Goal: Transaction & Acquisition: Purchase product/service

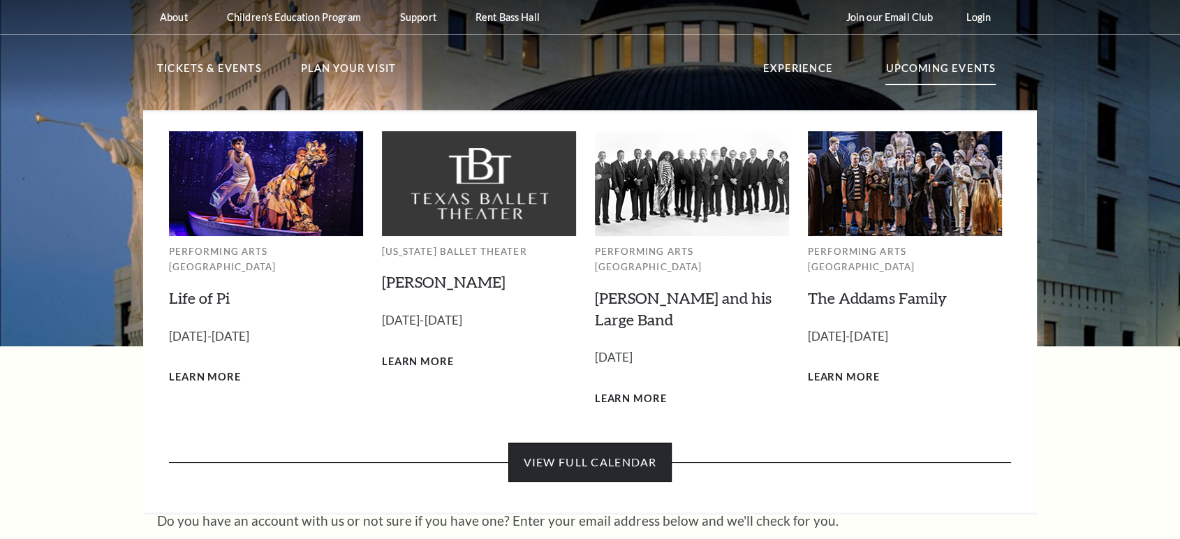
click at [566, 455] on link "View Full Calendar" at bounding box center [590, 462] width 163 height 39
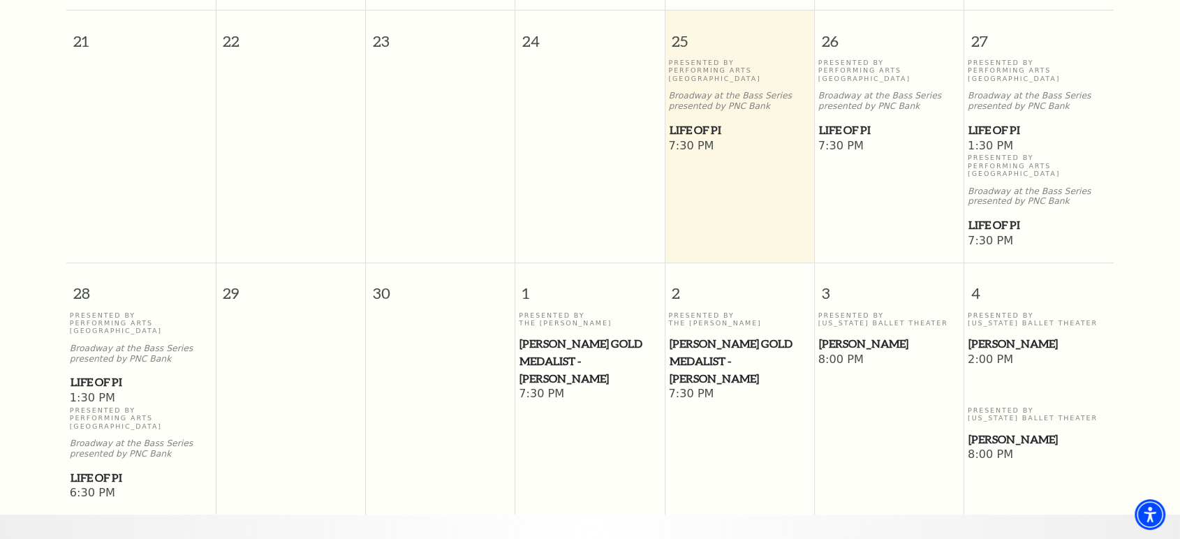
scroll to position [589, 0]
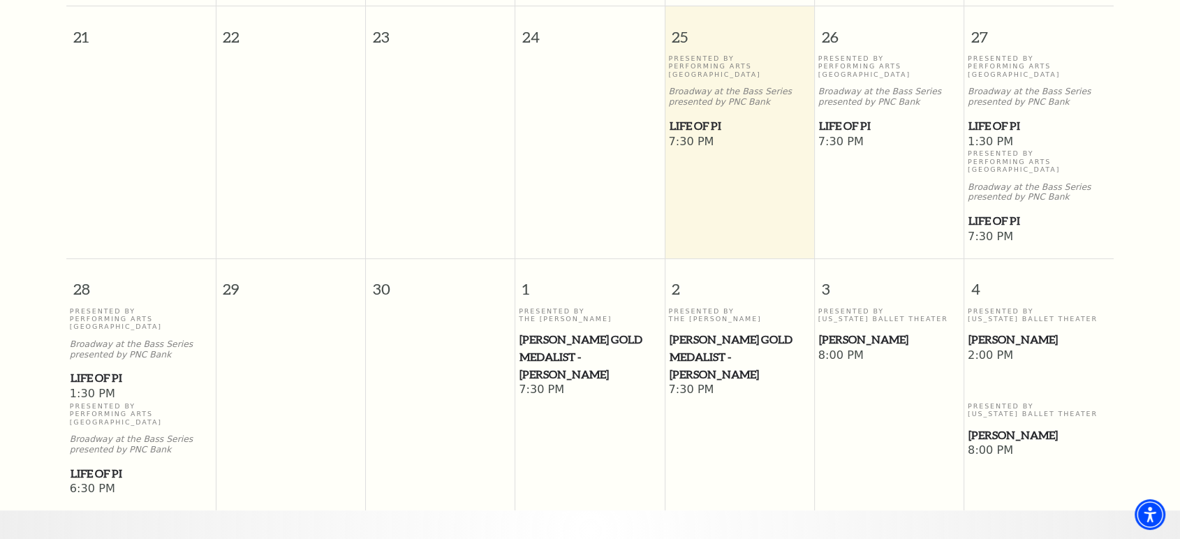
click at [1002, 331] on span "[PERSON_NAME]" at bounding box center [1039, 339] width 141 height 17
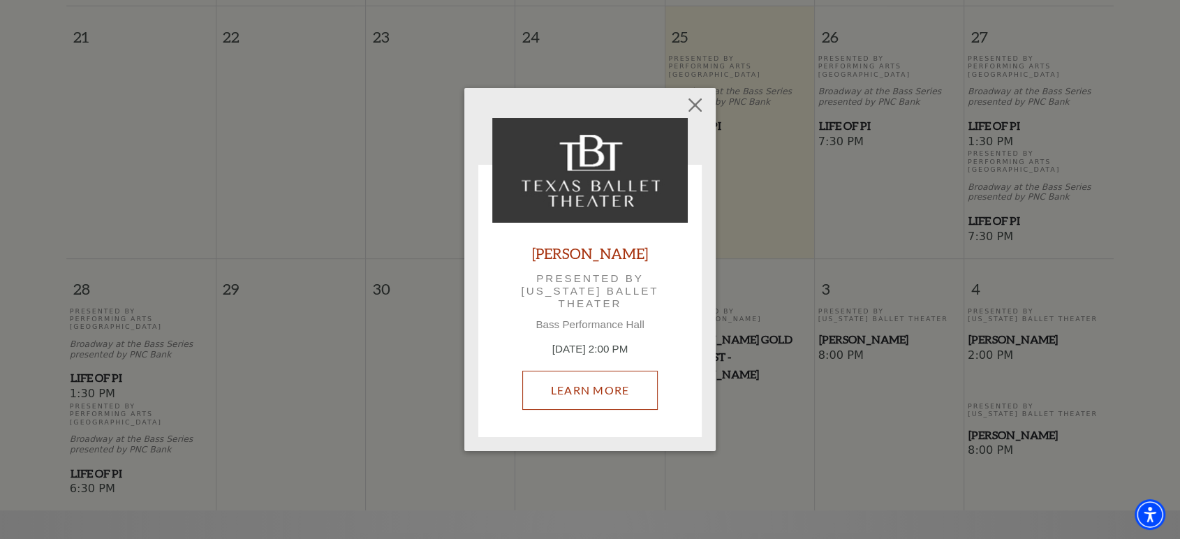
click at [599, 386] on link "Learn More" at bounding box center [590, 390] width 136 height 39
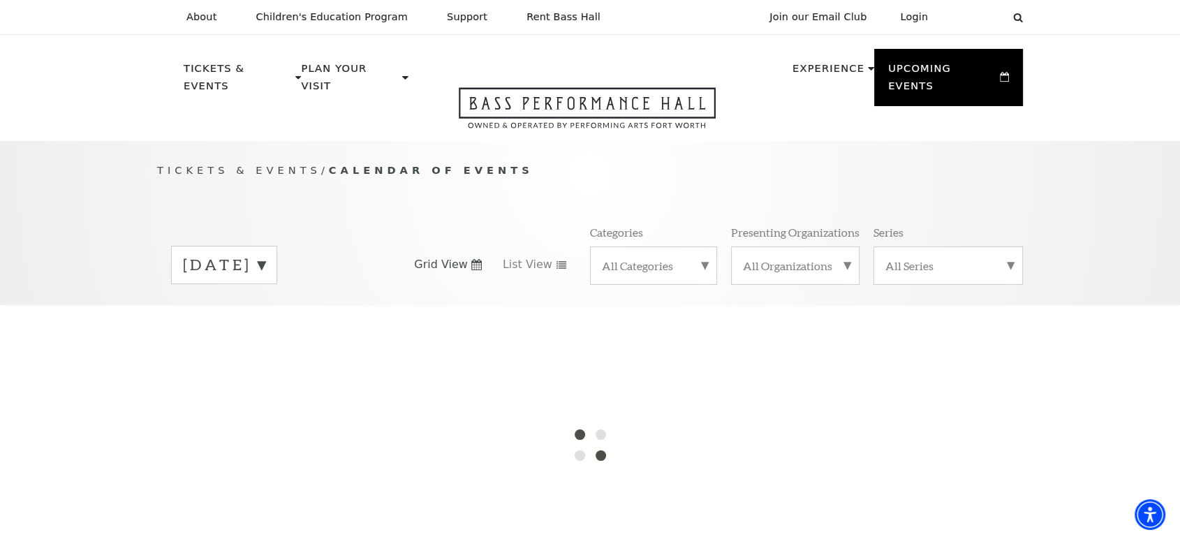
click at [265, 254] on label "[DATE]" at bounding box center [224, 265] width 82 height 22
click at [265, 279] on label "October 2025" at bounding box center [224, 294] width 82 height 30
click at [265, 254] on label "[DATE]" at bounding box center [224, 265] width 82 height 22
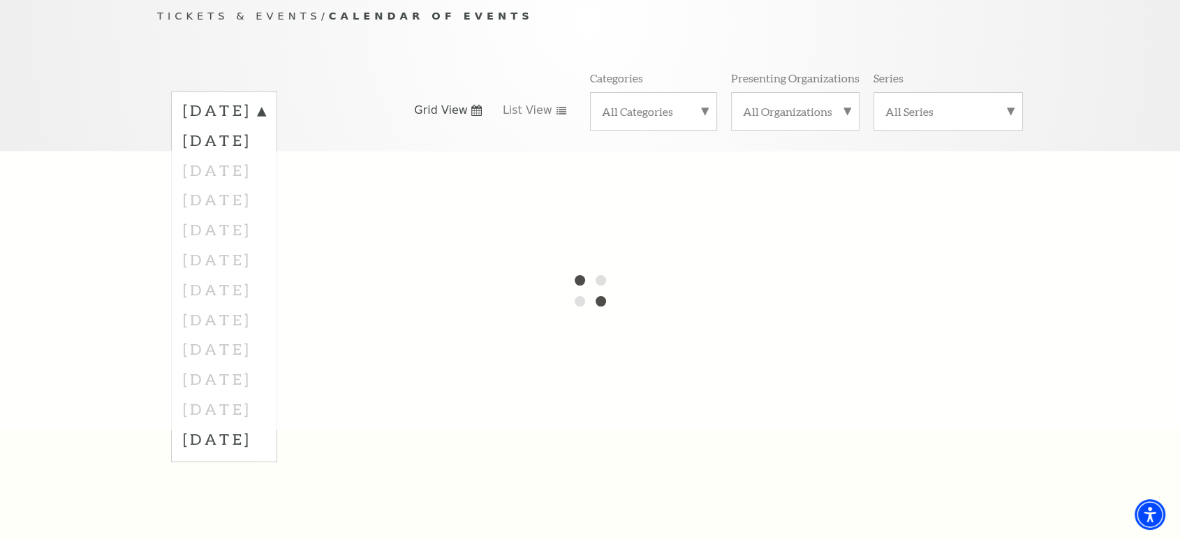
scroll to position [155, 0]
click at [24, 258] on div at bounding box center [590, 289] width 1180 height 279
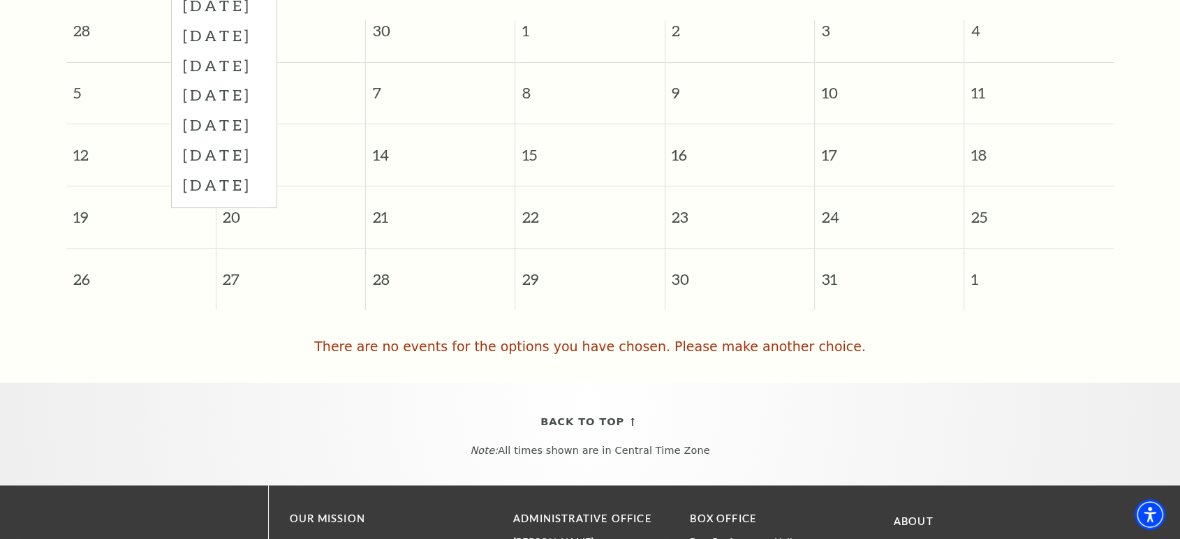
scroll to position [356, 0]
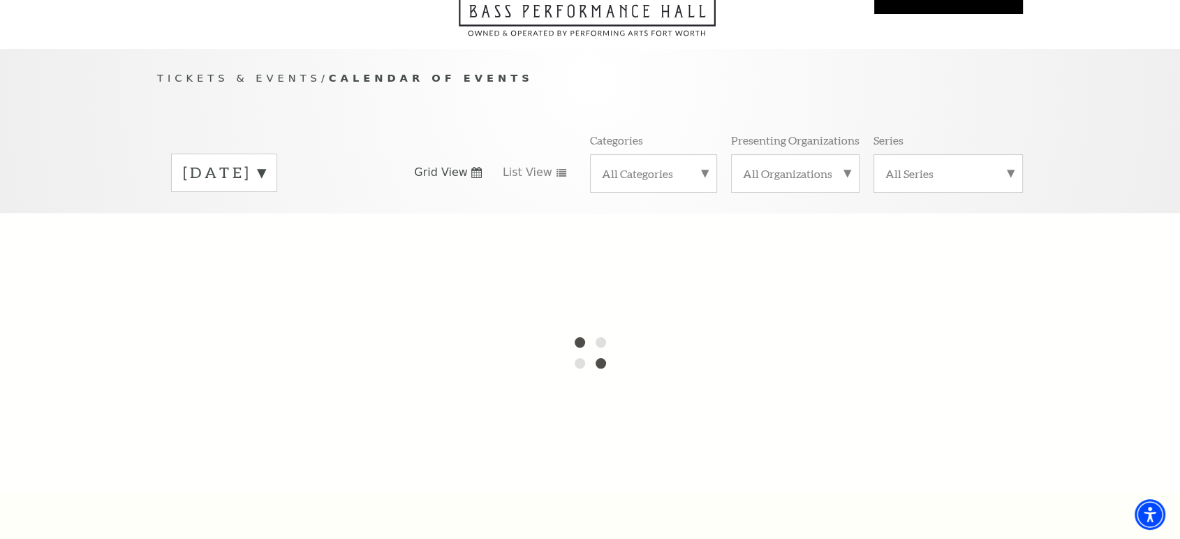
scroll to position [78, 0]
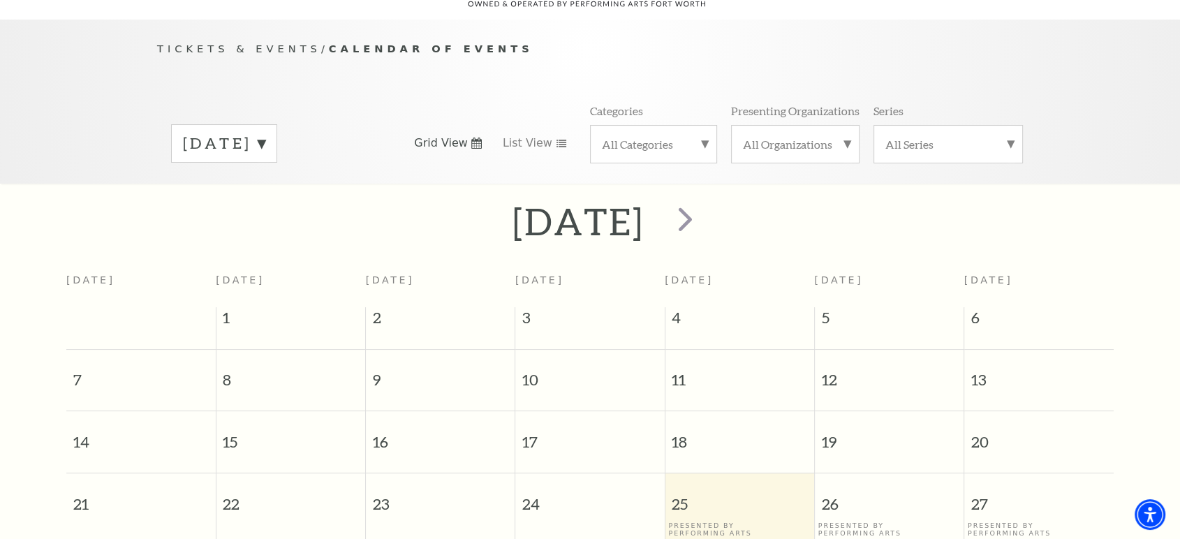
scroll to position [123, 0]
click at [705, 198] on span "next" at bounding box center [685, 218] width 40 height 40
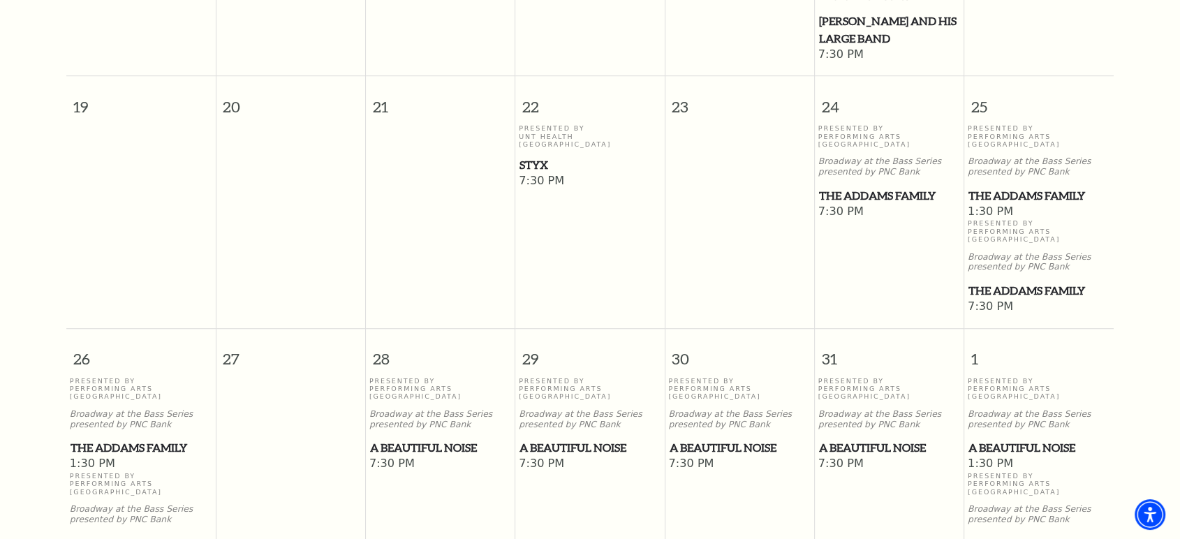
scroll to position [900, 0]
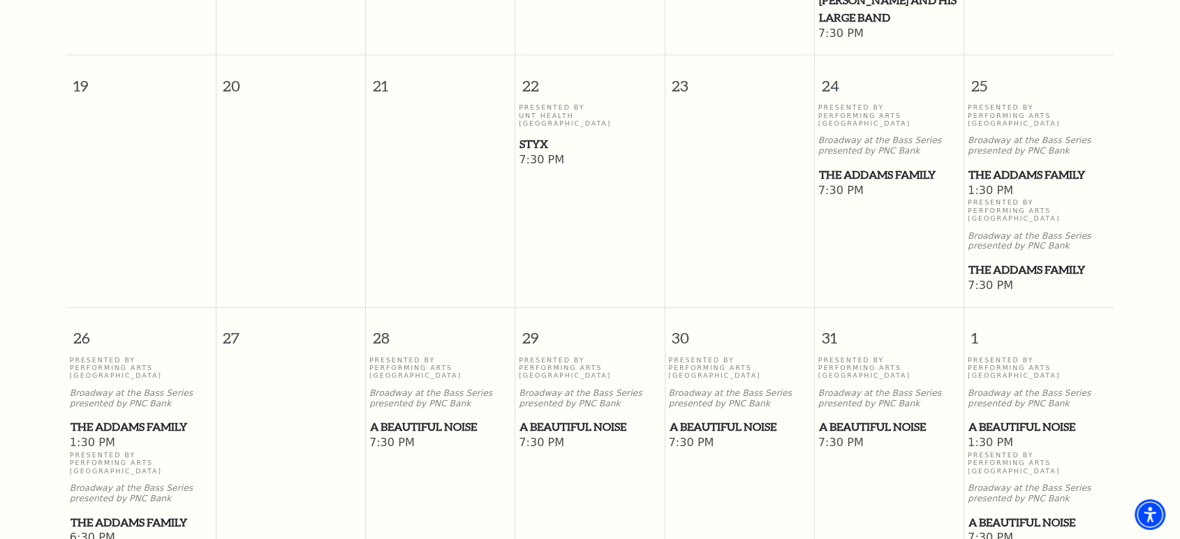
click at [1007, 166] on span "The Addams Family" at bounding box center [1039, 174] width 141 height 17
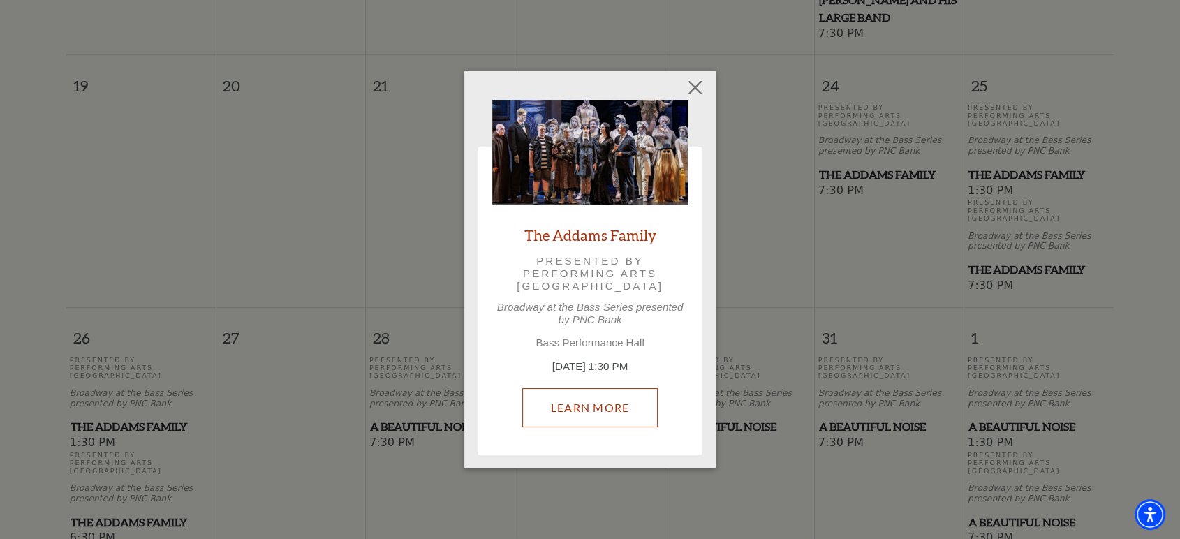
click at [608, 388] on link "Learn More" at bounding box center [590, 407] width 136 height 39
click at [601, 411] on link "Learn More" at bounding box center [590, 407] width 136 height 39
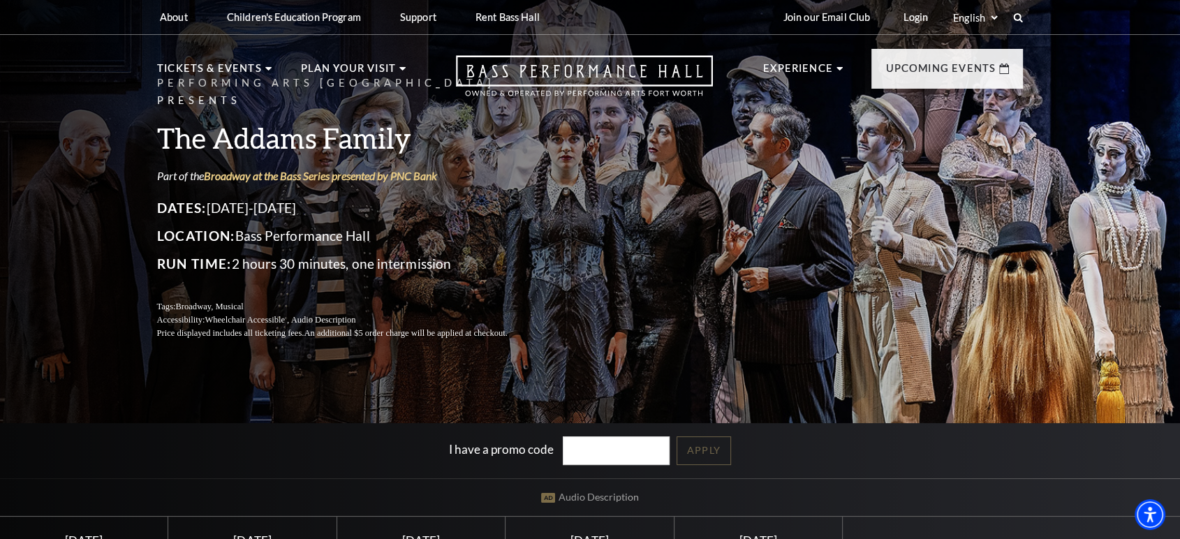
scroll to position [388, 0]
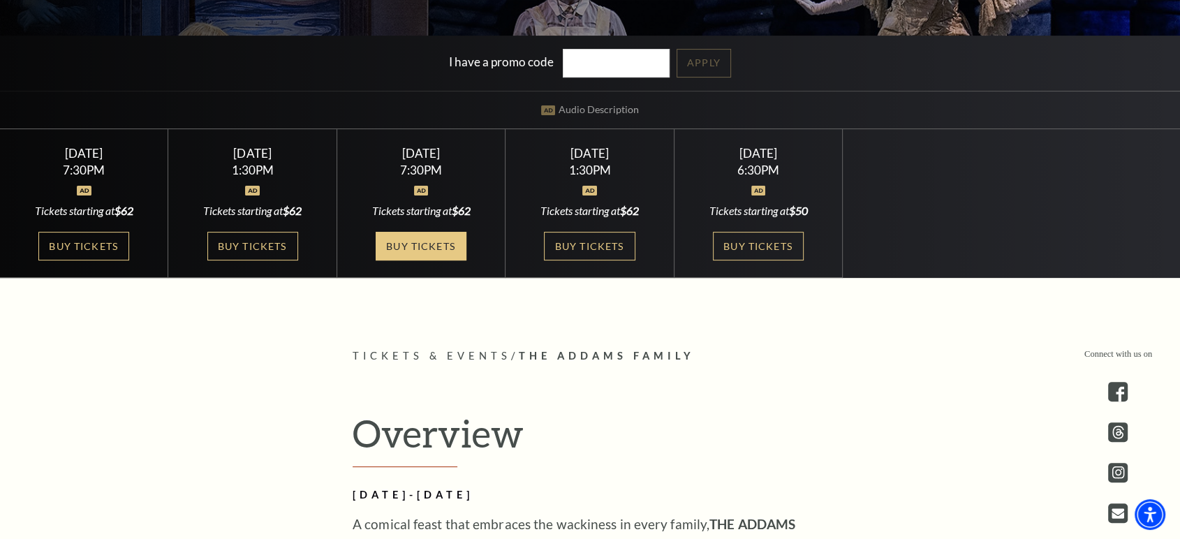
click at [408, 241] on link "Buy Tickets" at bounding box center [421, 246] width 91 height 29
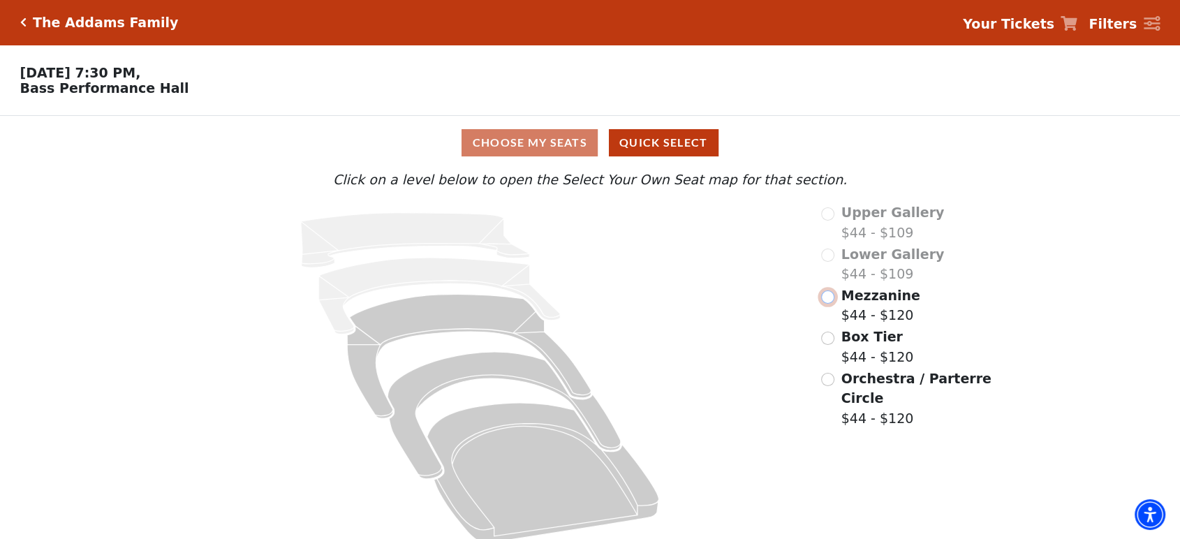
click at [833, 298] on input "Mezzanine$44 - $120\a" at bounding box center [827, 297] width 13 height 13
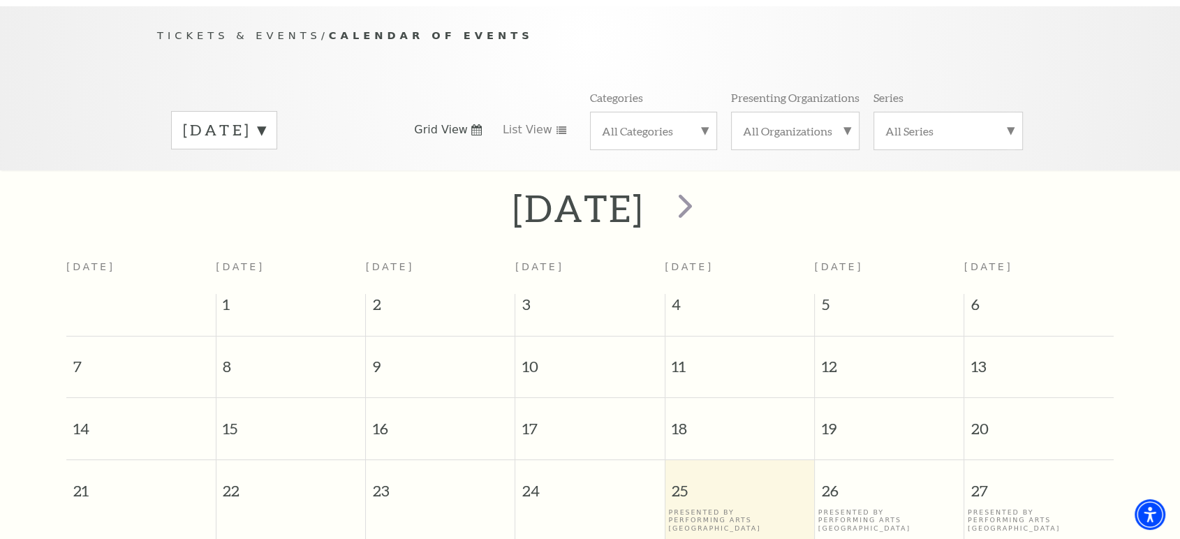
scroll to position [123, 0]
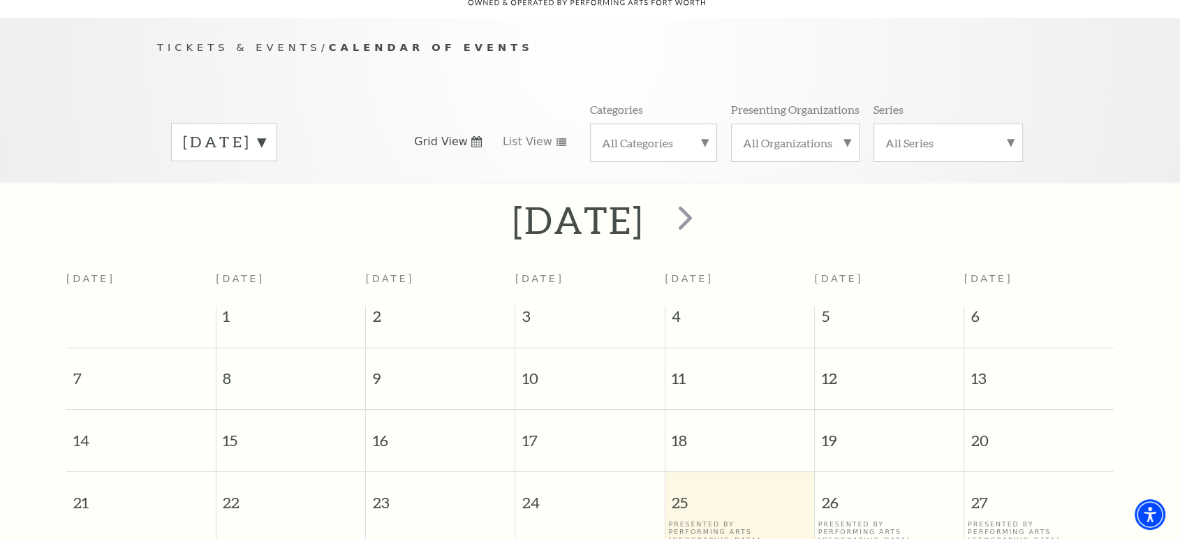
click at [265, 131] on label "September 2025" at bounding box center [224, 142] width 82 height 22
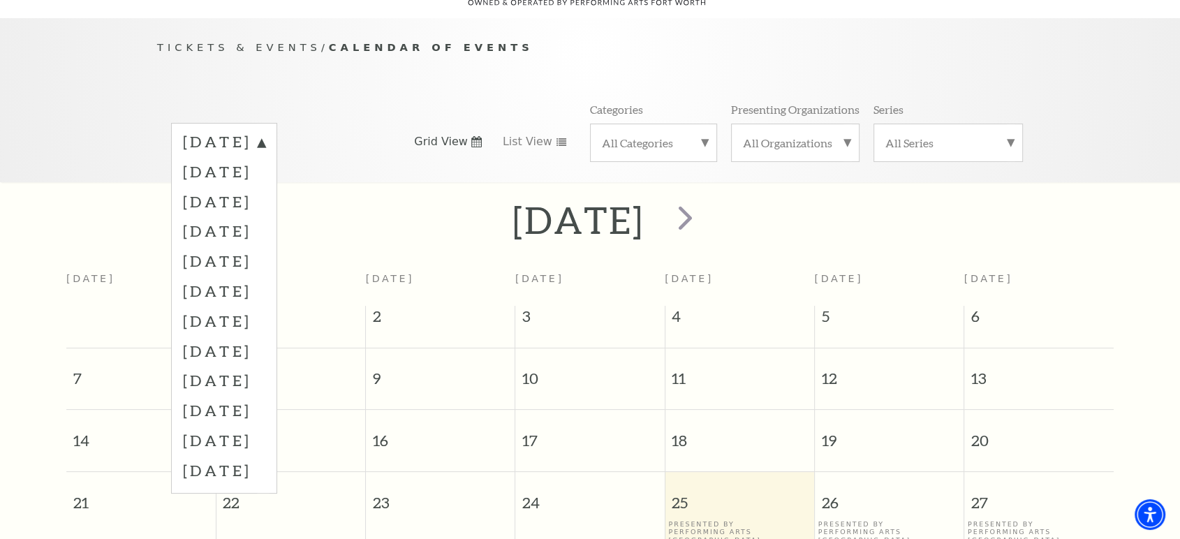
click at [243, 187] on label "November 2025" at bounding box center [224, 202] width 82 height 30
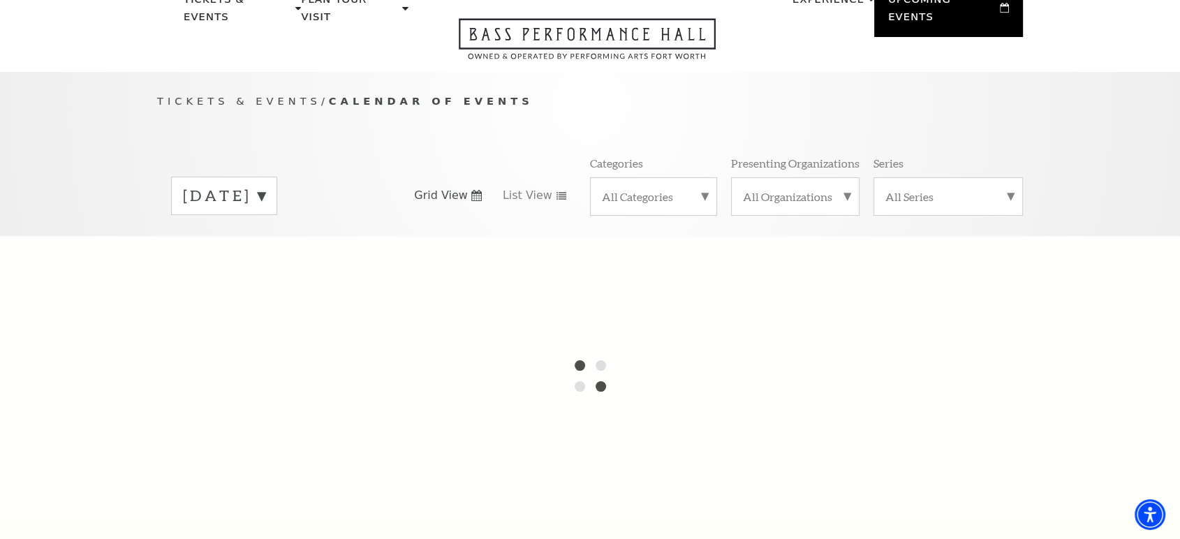
scroll to position [0, 0]
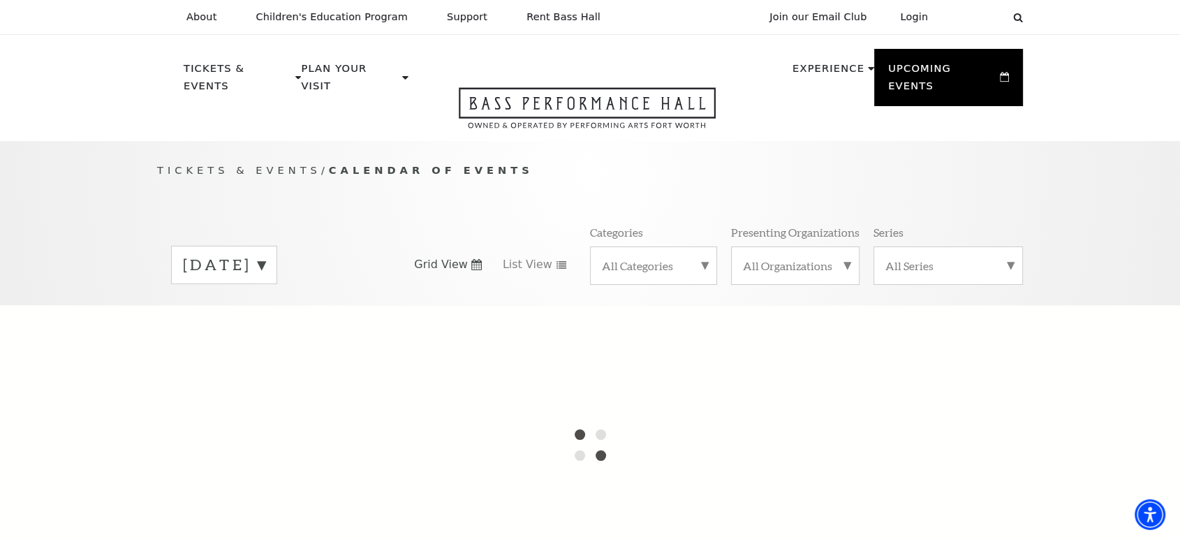
click at [265, 254] on label "September 2025" at bounding box center [224, 265] width 82 height 22
click at [265, 254] on label "September 2025" at bounding box center [224, 266] width 82 height 25
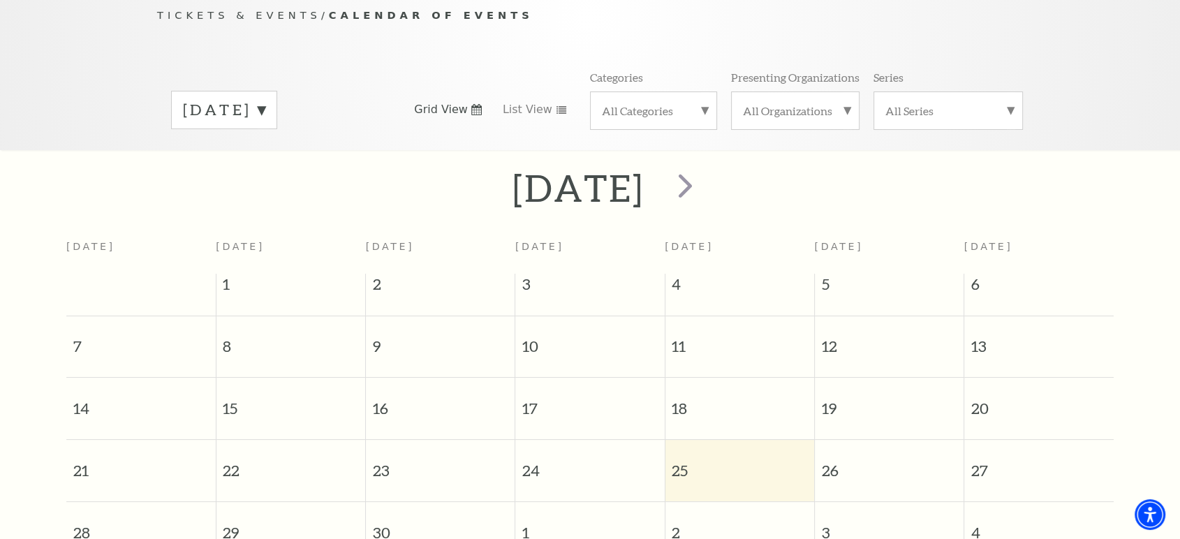
scroll to position [123, 0]
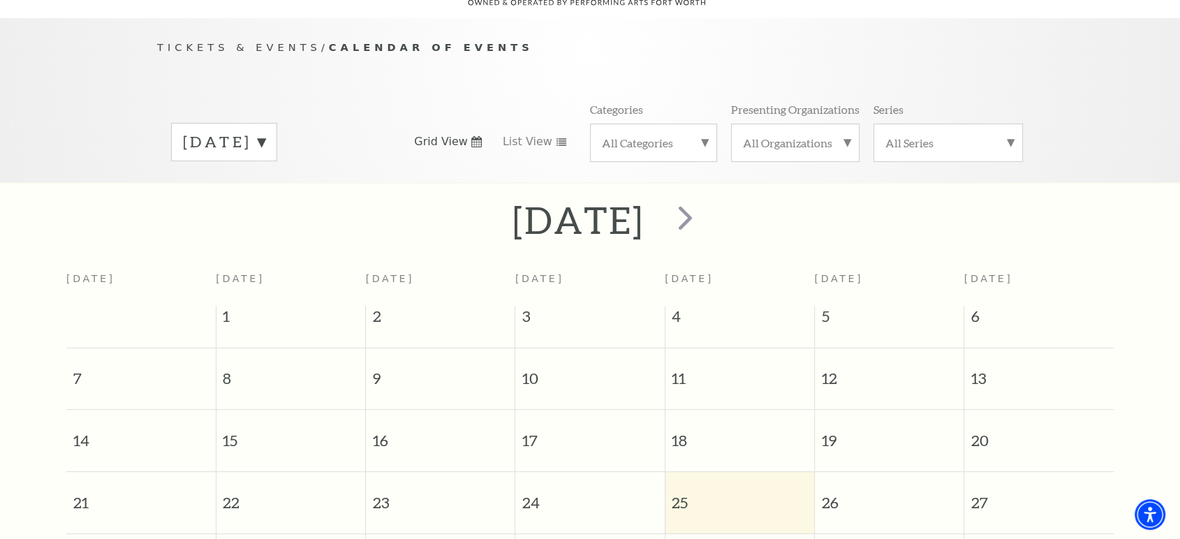
click at [265, 131] on label "September 2025" at bounding box center [224, 142] width 82 height 22
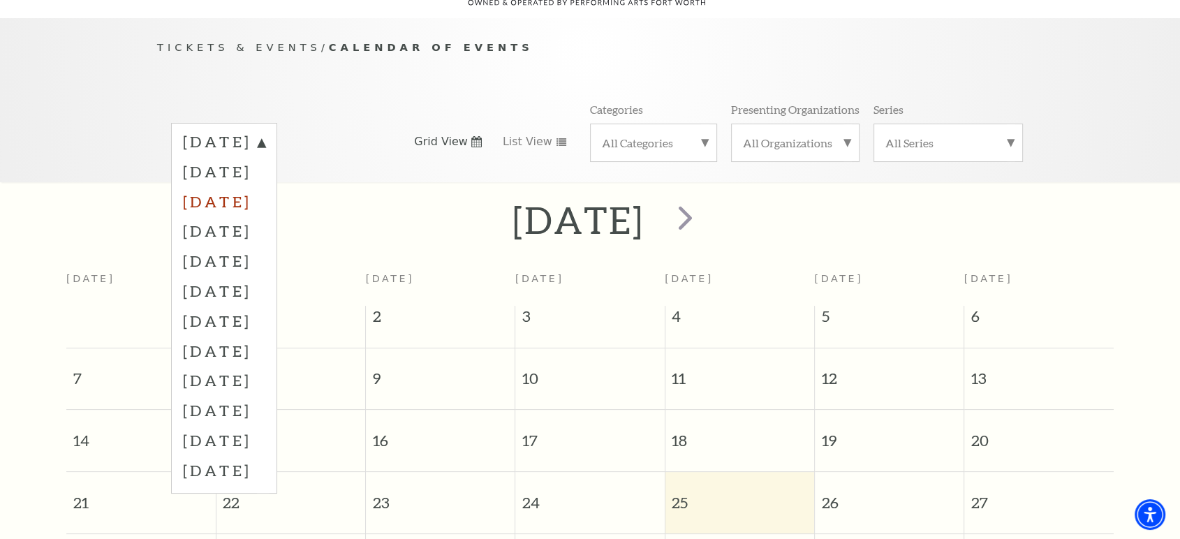
click at [254, 189] on label "November 2025" at bounding box center [224, 202] width 82 height 30
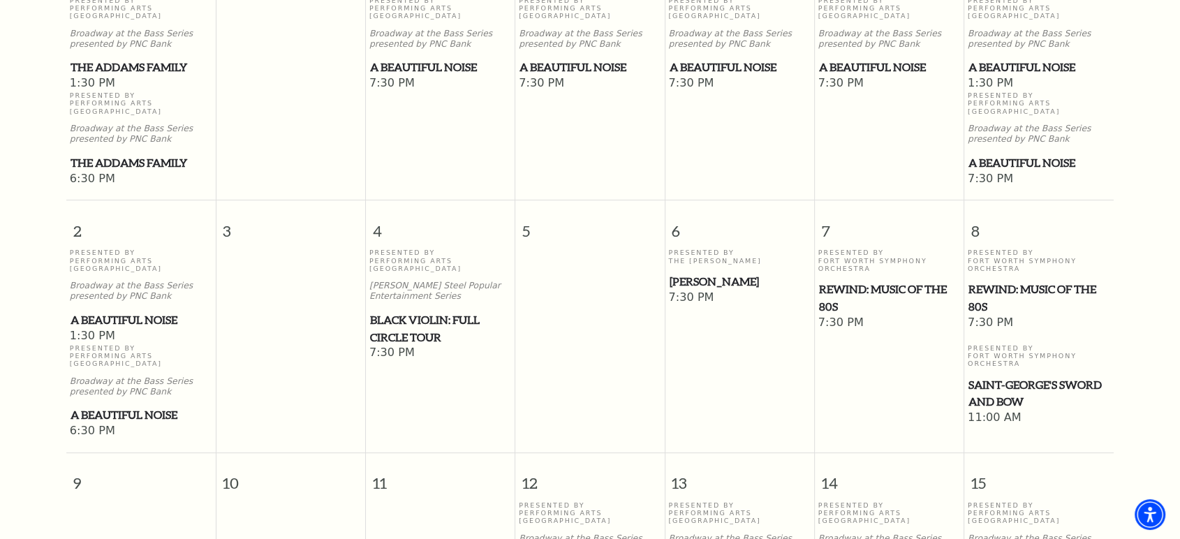
scroll to position [511, 0]
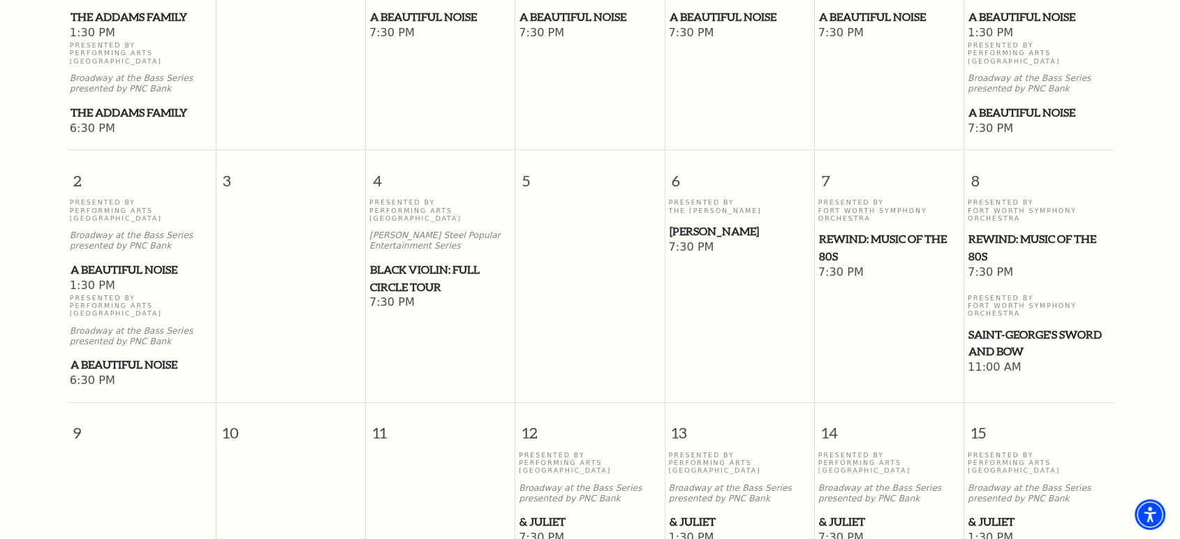
click at [687, 513] on span "& Juliet" at bounding box center [739, 521] width 141 height 17
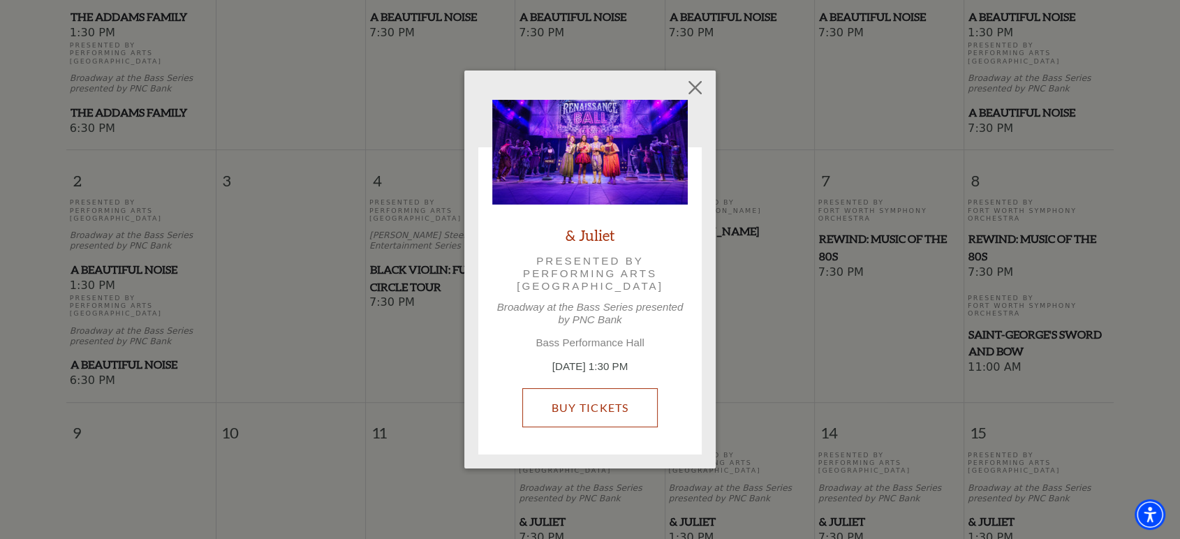
click at [602, 351] on div "& Juliet Presented by Performing Arts Fort Worth Broadway at the Bass Series pr…" at bounding box center [590, 270] width 196 height 341
click at [592, 392] on link "Buy Tickets" at bounding box center [589, 407] width 135 height 39
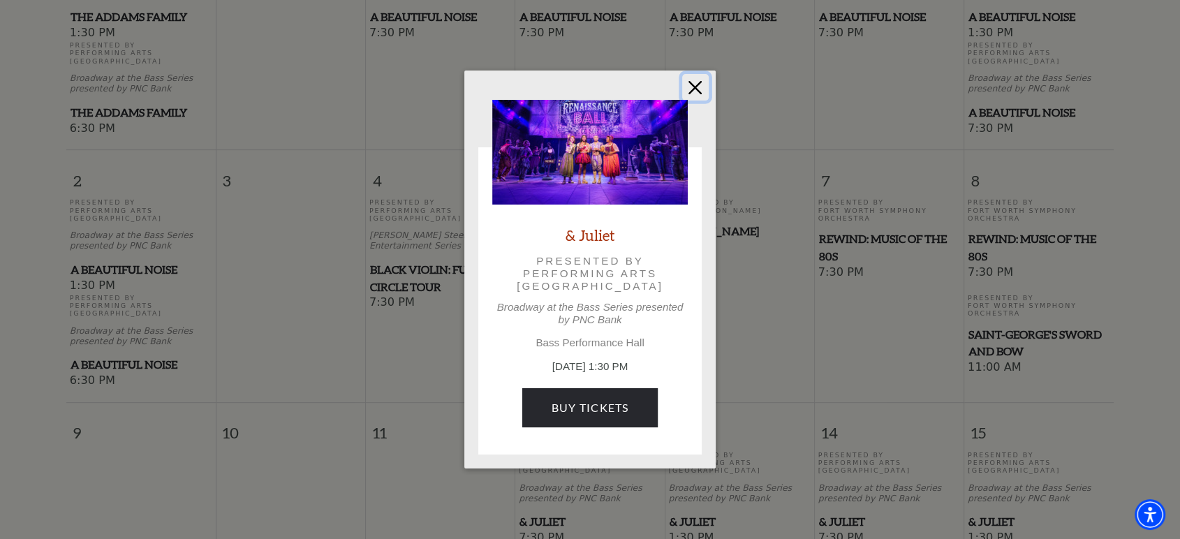
click at [695, 87] on button "Close" at bounding box center [695, 87] width 27 height 27
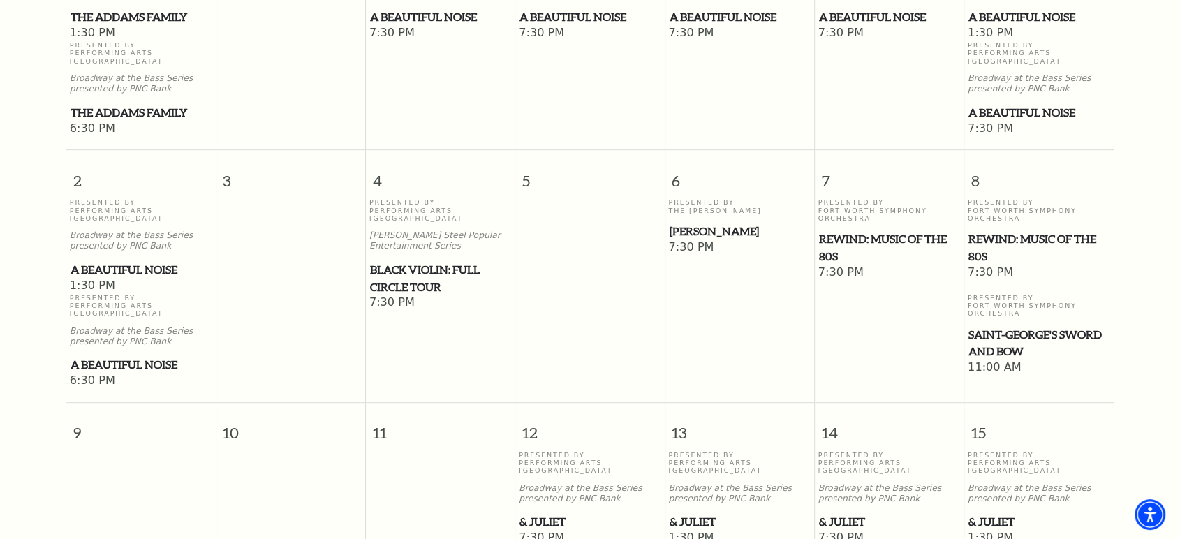
drag, startPoint x: 236, startPoint y: 308, endPoint x: 0, endPoint y: 271, distance: 239.0
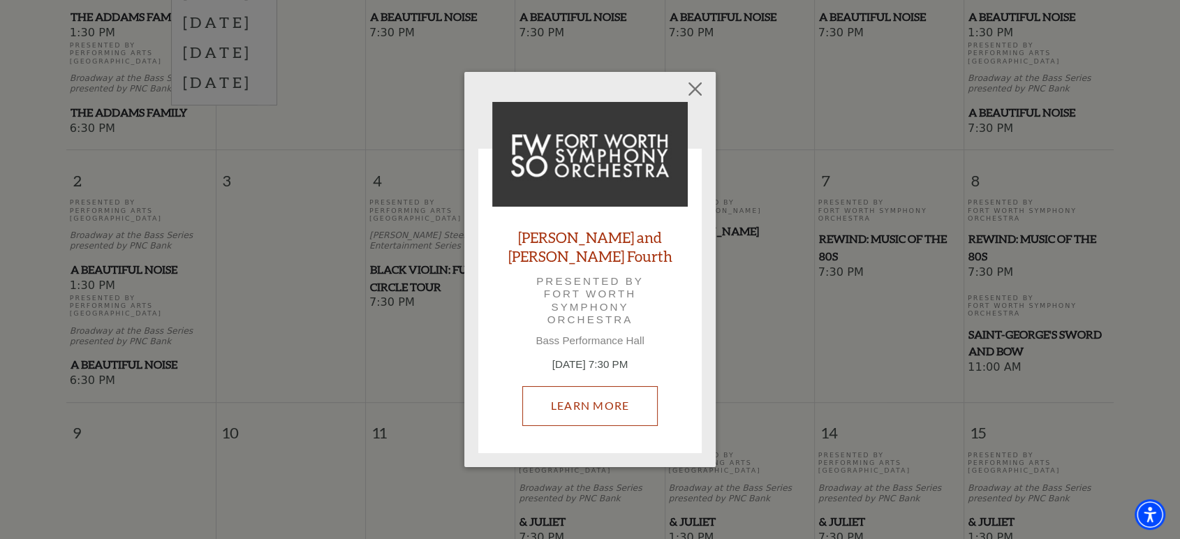
click at [575, 386] on link "Learn More" at bounding box center [590, 405] width 136 height 39
click at [701, 142] on div "Mozart and Mahler's Fourth Presented by Fort Worth Symphony Orchestra Bass Perf…" at bounding box center [590, 269] width 251 height 395
click at [702, 96] on button "Close" at bounding box center [695, 89] width 27 height 27
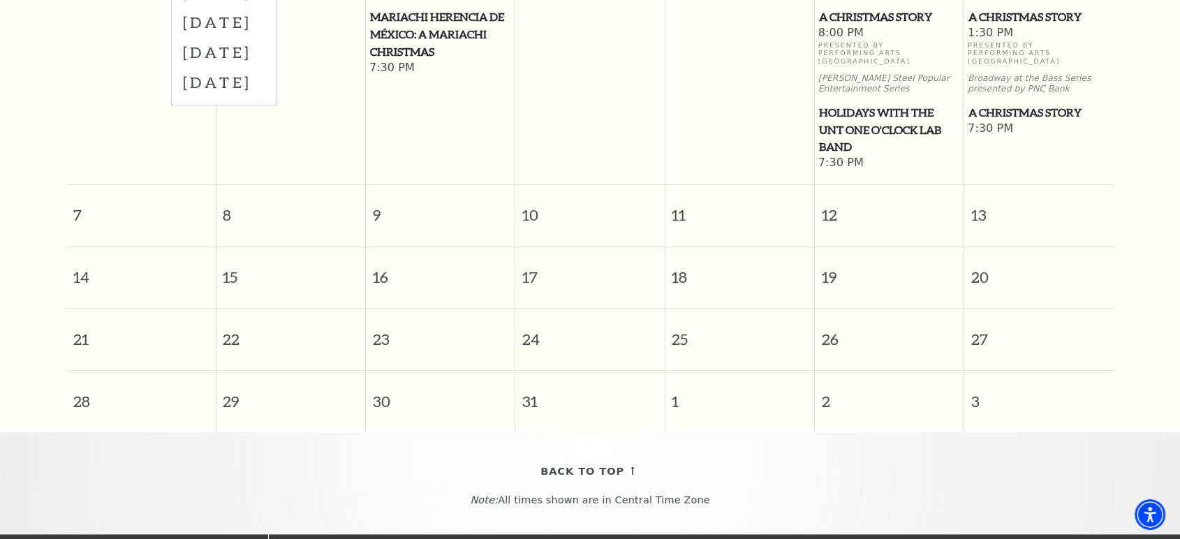
click at [842, 26] on span "A Christmas Story" at bounding box center [889, 16] width 141 height 17
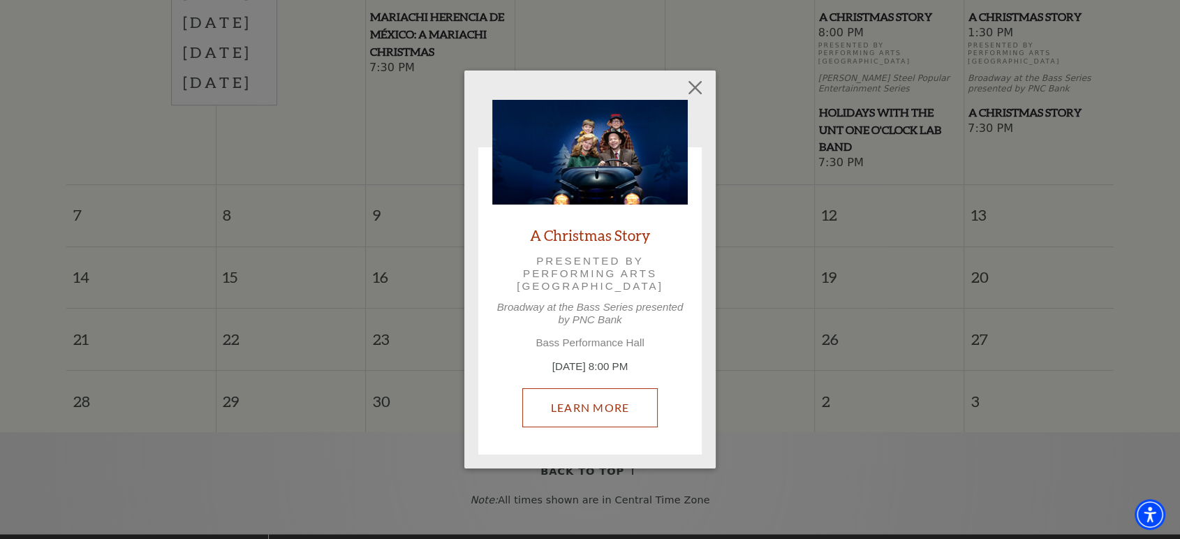
click at [576, 367] on div "A Christmas Story Presented by Performing Arts Fort Worth Broadway at the Bass …" at bounding box center [590, 270] width 196 height 341
click at [576, 427] on link "Learn More" at bounding box center [590, 407] width 136 height 39
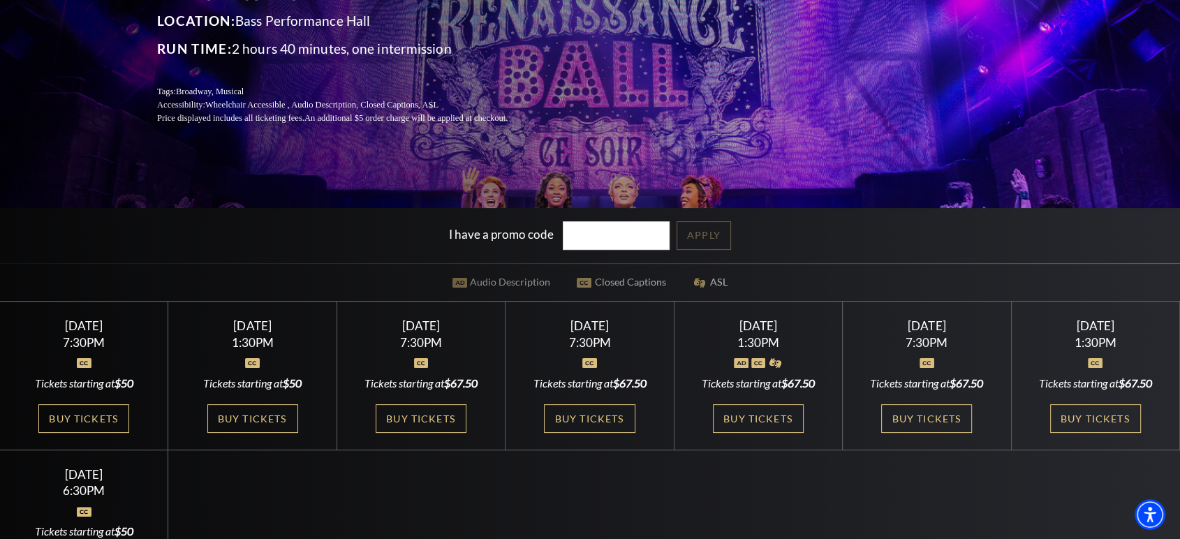
scroll to position [233, 0]
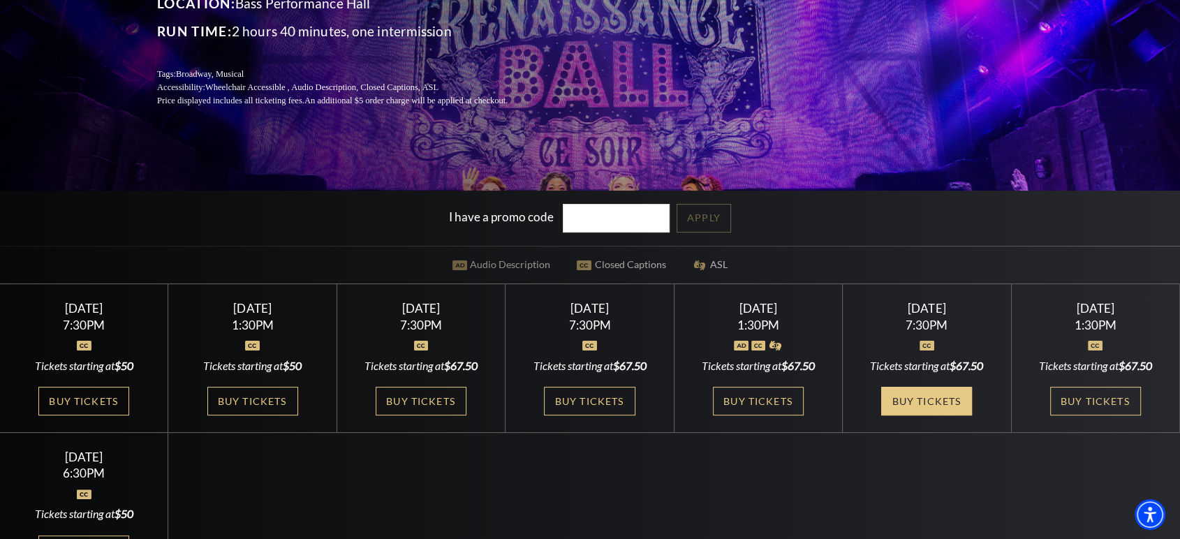
click at [943, 393] on link "Buy Tickets" at bounding box center [927, 401] width 91 height 29
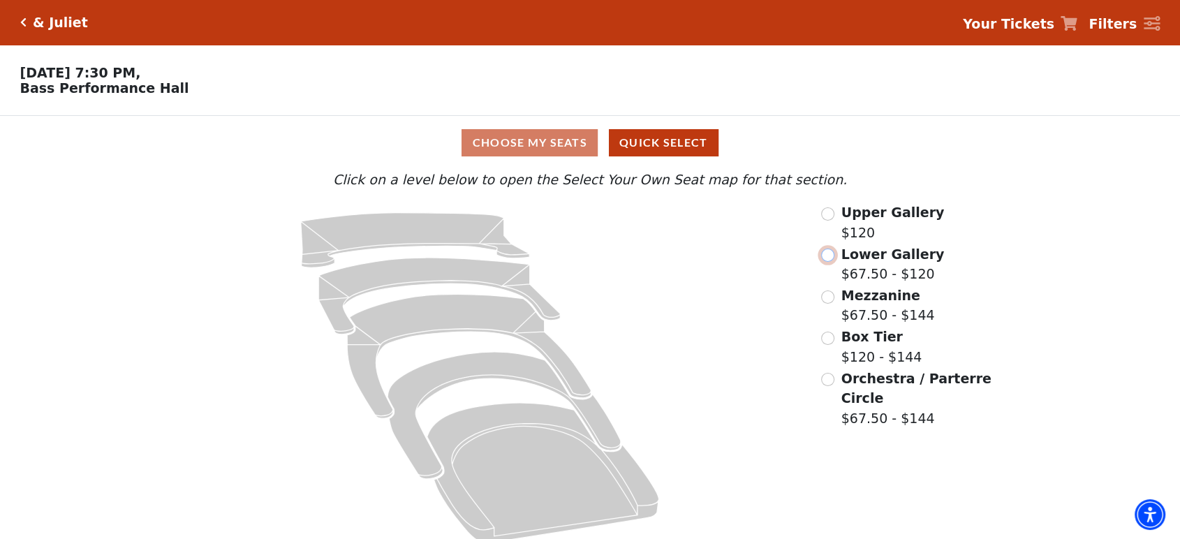
click at [829, 256] on input "Lower Gallery$67.50 - $120\a" at bounding box center [827, 255] width 13 height 13
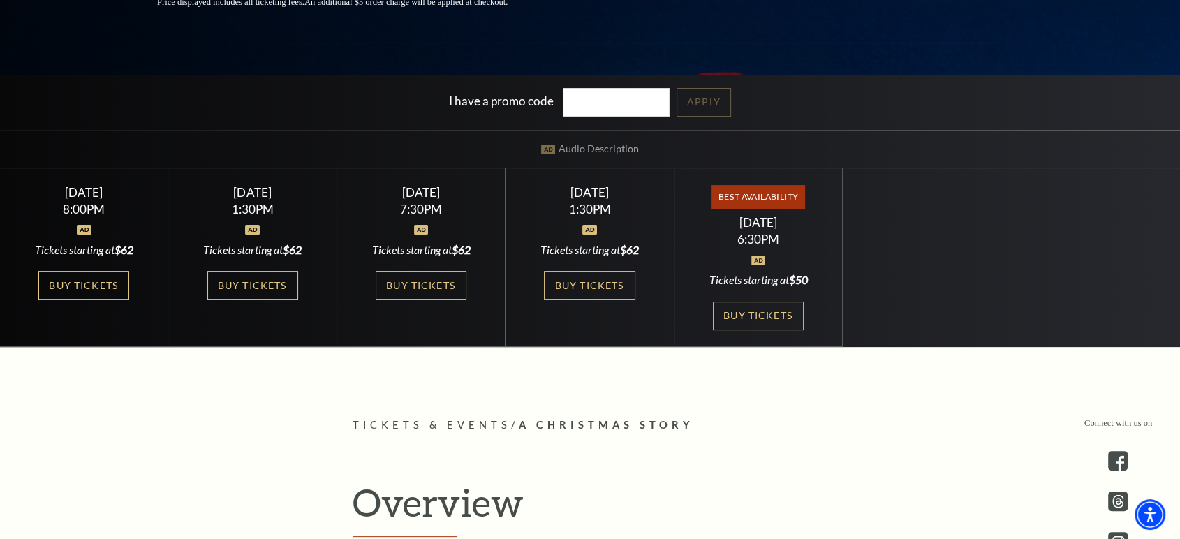
scroll to position [388, 0]
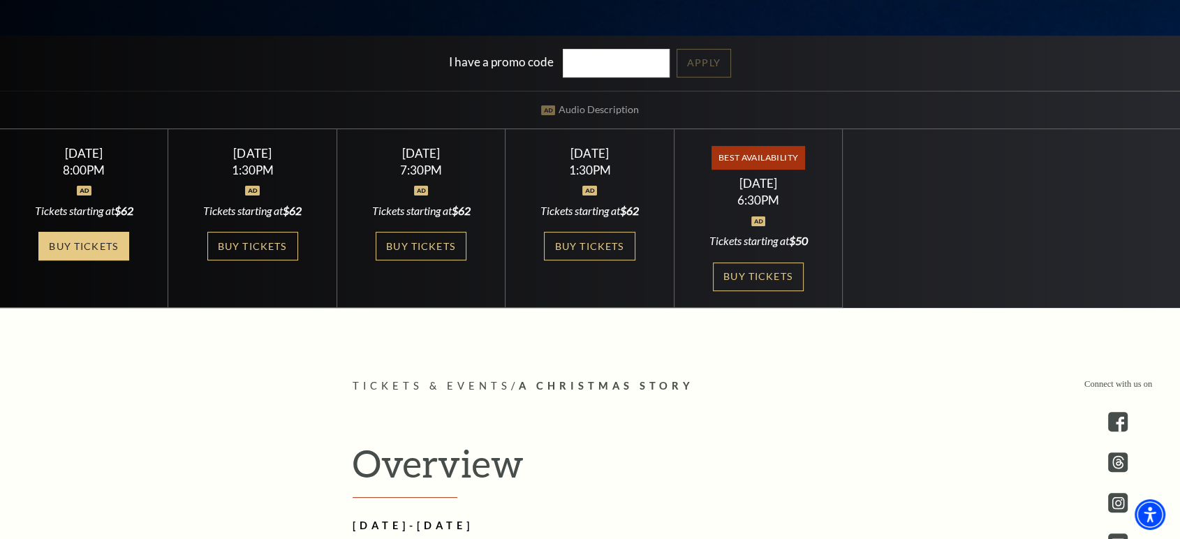
click at [65, 243] on link "Buy Tickets" at bounding box center [83, 246] width 91 height 29
click at [41, 233] on link "Buy Tickets" at bounding box center [83, 246] width 91 height 29
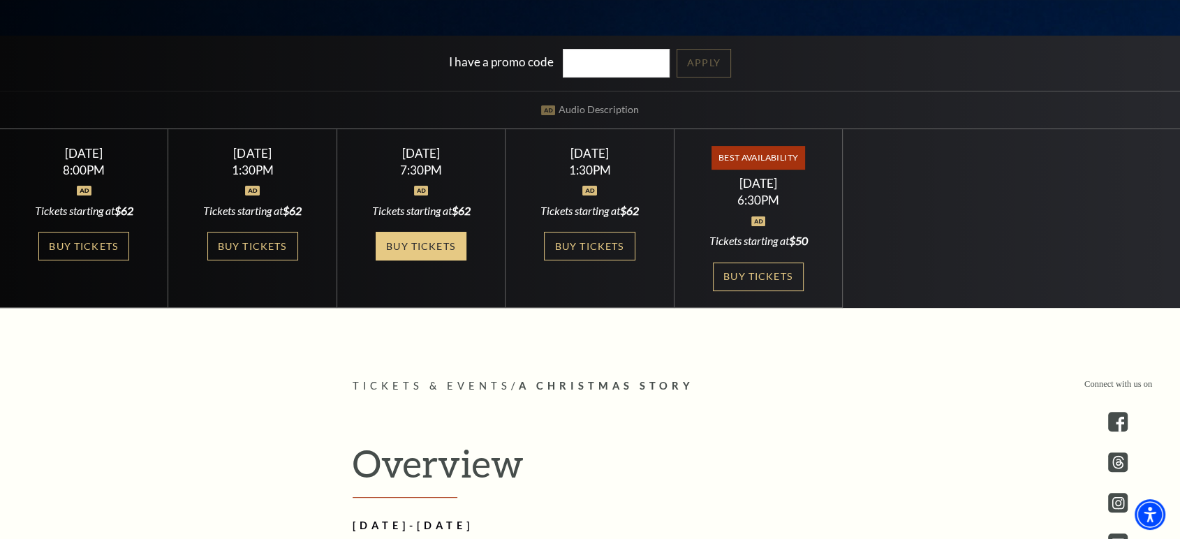
click at [426, 257] on link "Buy Tickets" at bounding box center [421, 246] width 91 height 29
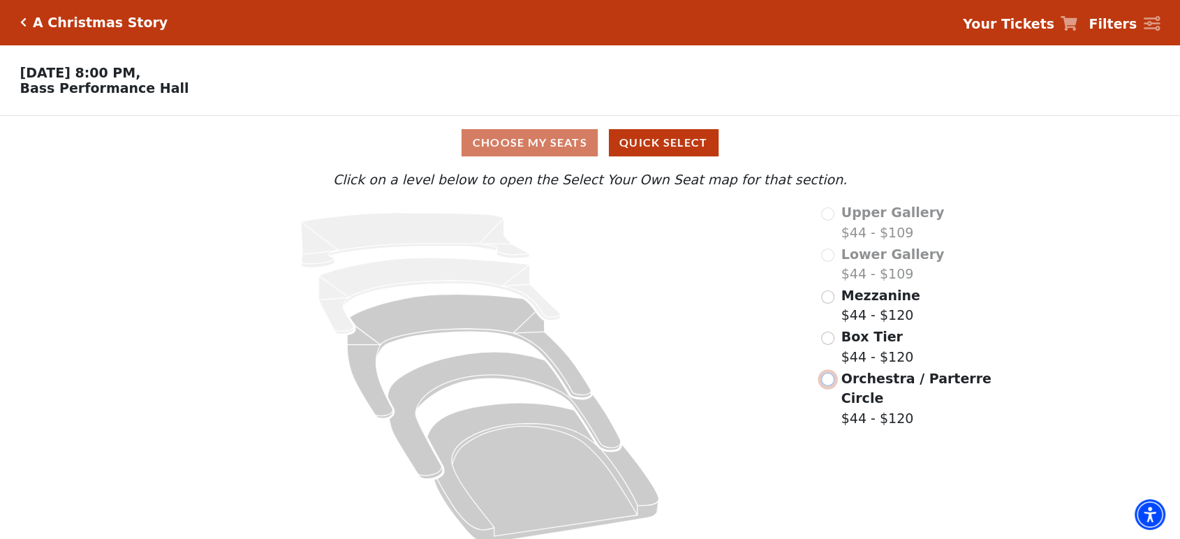
click at [831, 379] on input "Orchestra / Parterre Circle$44 - $120\a" at bounding box center [827, 379] width 13 height 13
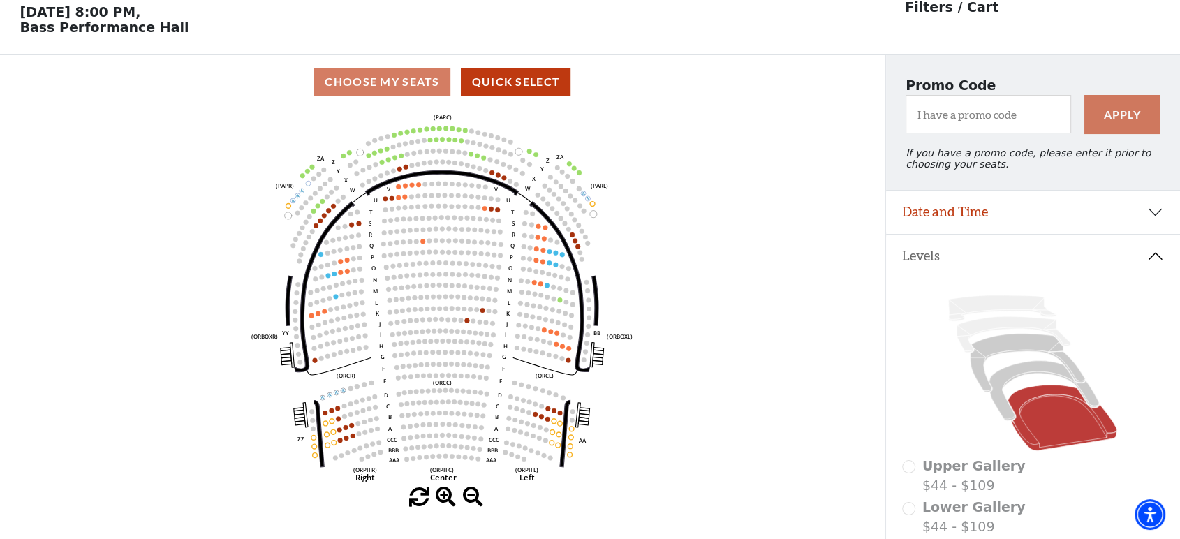
scroll to position [64, 0]
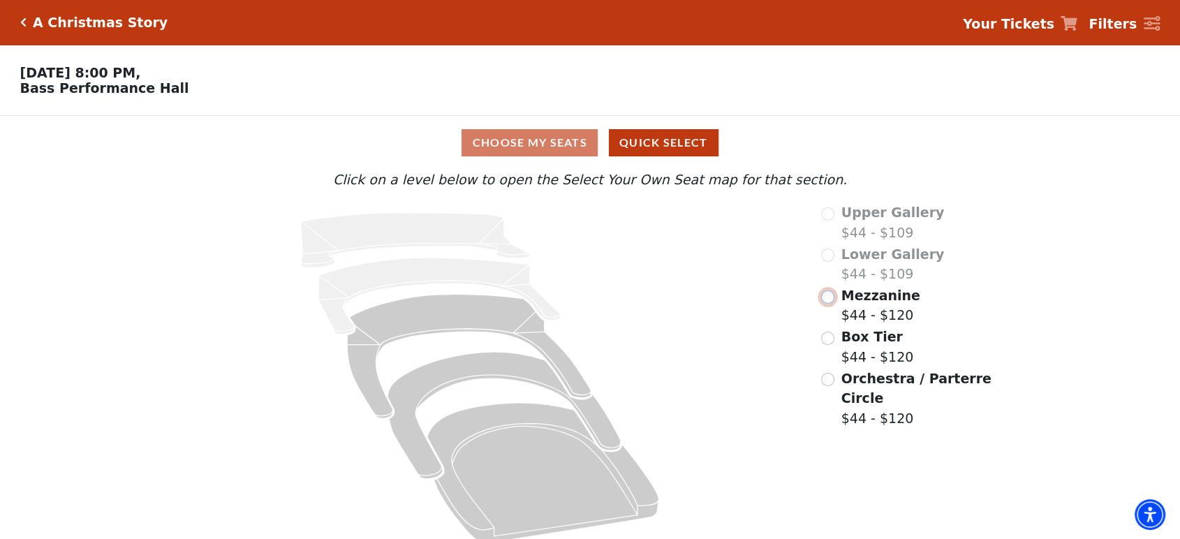
click at [833, 298] on input "Mezzanine$44 - $120\a" at bounding box center [827, 297] width 13 height 13
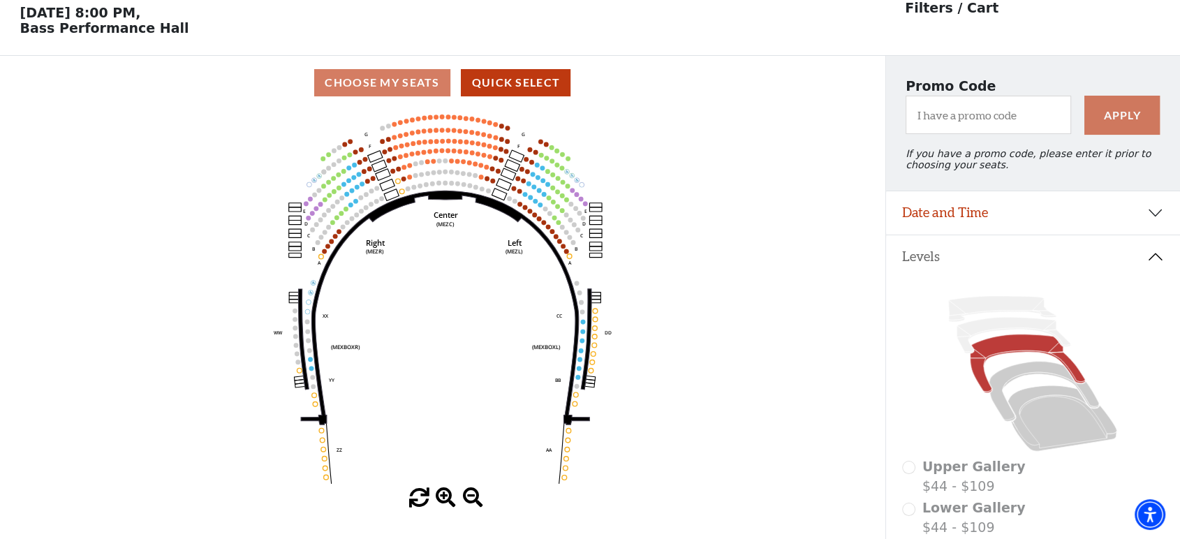
scroll to position [64, 0]
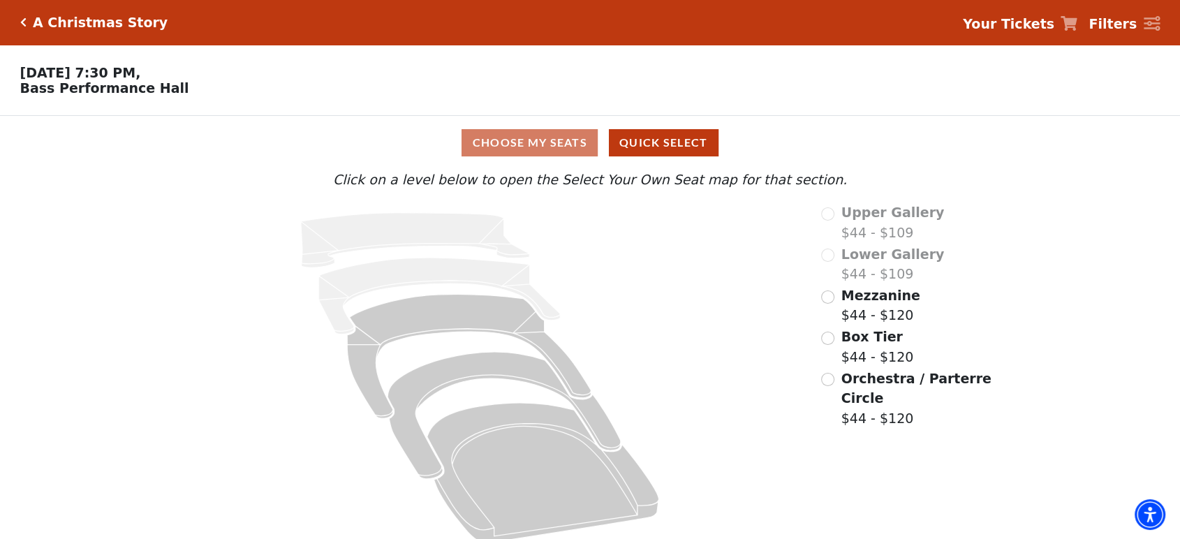
click at [820, 300] on div "Upper Gallery $44 - $109 Lower Gallery $44 - $109 Mezzanine $44 - $120 Box Tier…" at bounding box center [908, 378] width 192 height 351
click at [821, 300] on input "Mezzanine$44 - $120\a" at bounding box center [827, 297] width 13 height 13
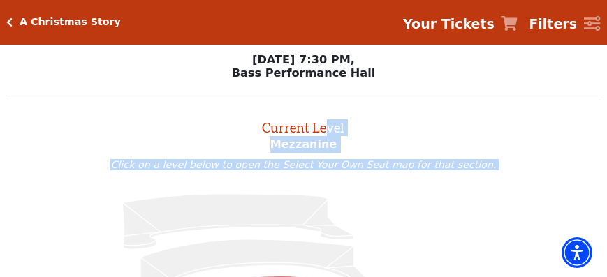
drag, startPoint x: 361, startPoint y: 191, endPoint x: 331, endPoint y: 124, distance: 72.8
click at [447, 127] on h2 "Current Level" at bounding box center [304, 125] width 594 height 22
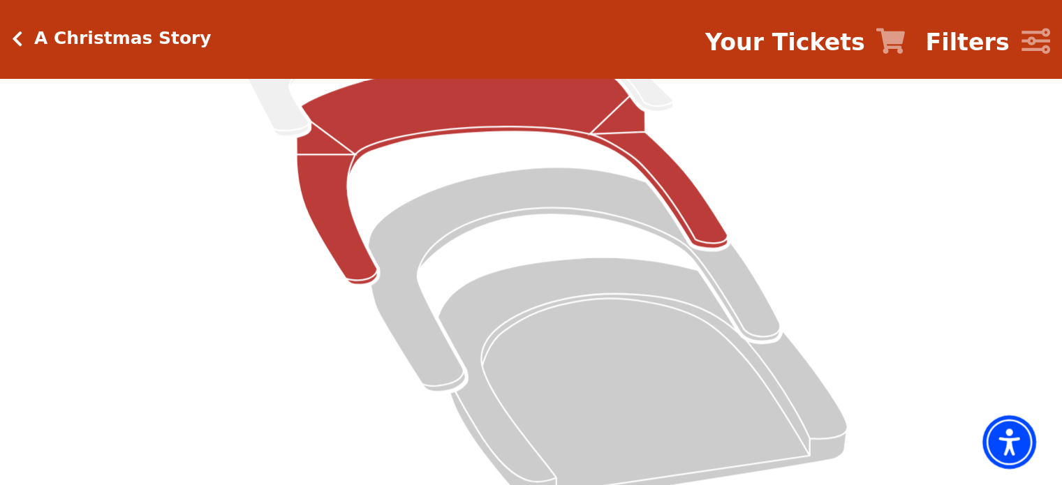
scroll to position [240, 0]
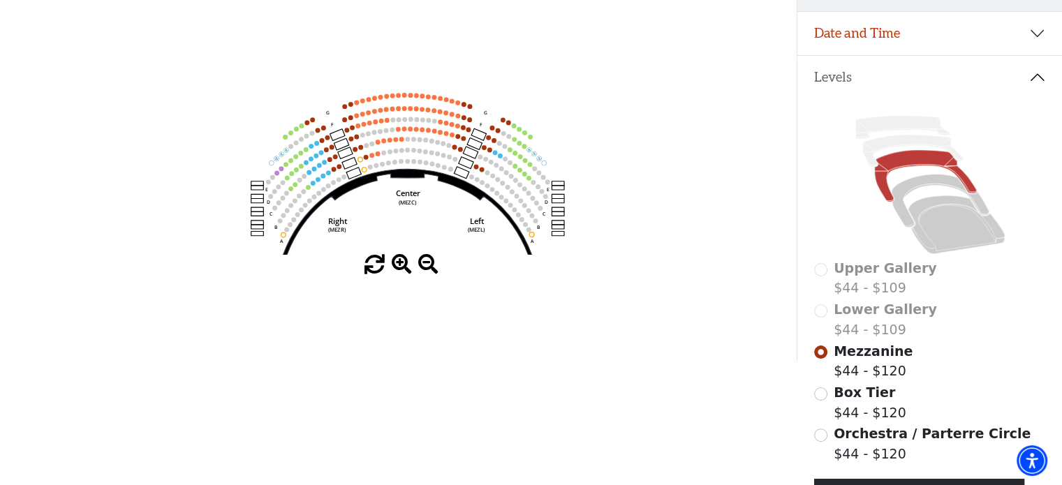
drag, startPoint x: 719, startPoint y: 168, endPoint x: 685, endPoint y: 335, distance: 169.9
click at [685, 335] on div "Choose My Seats Quick Select Current Level Mezzanine Click on a level below to …" at bounding box center [398, 118] width 797 height 485
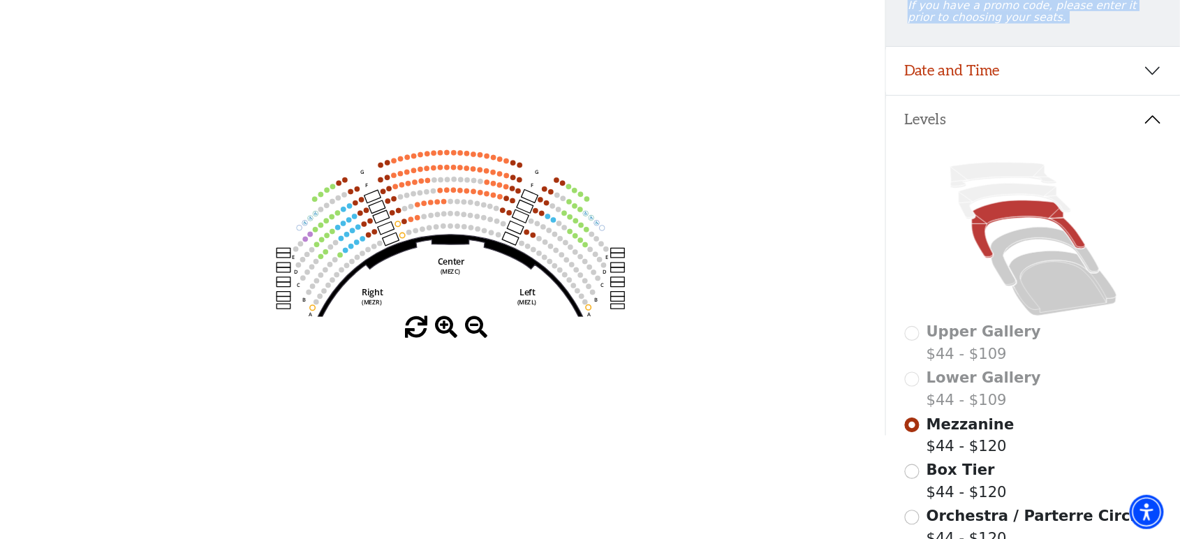
scroll to position [210, 0]
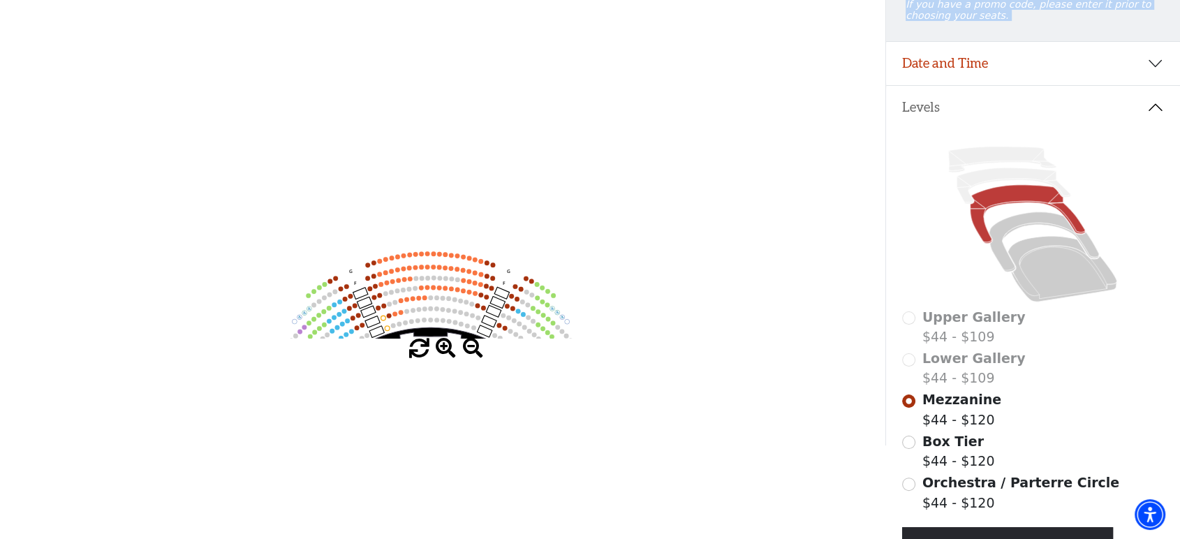
drag, startPoint x: 552, startPoint y: 334, endPoint x: 576, endPoint y: 470, distance: 138.3
click at [576, 330] on html "Skip to main content Enable accessibility for low vision Open the accessibility…" at bounding box center [590, 59] width 1180 height 539
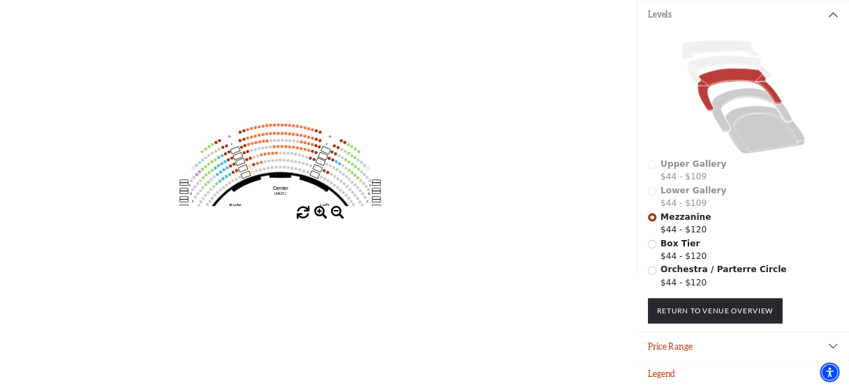
scroll to position [0, 0]
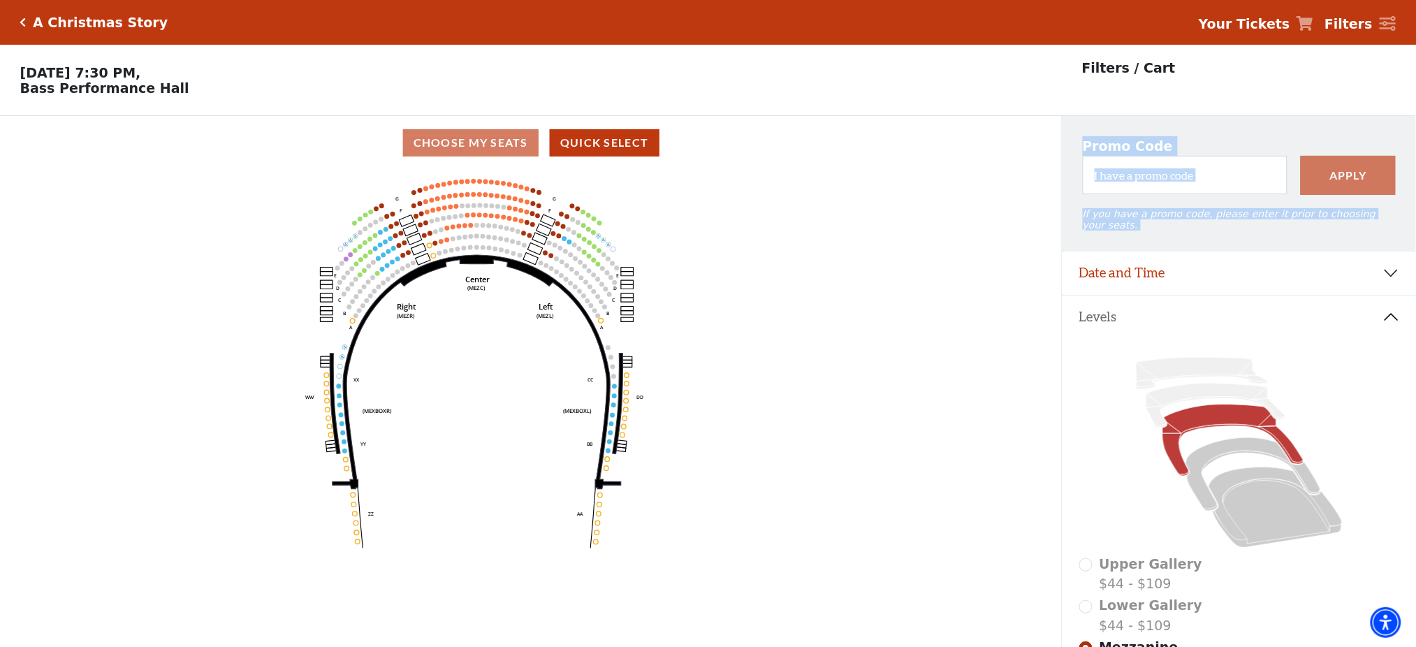
drag, startPoint x: 755, startPoint y: 432, endPoint x: 786, endPoint y: 127, distance: 306.8
click at [786, 127] on div "Choose My Seats Quick Select Current Level Mezzanine Click on a level below to …" at bounding box center [531, 439] width 1062 height 647
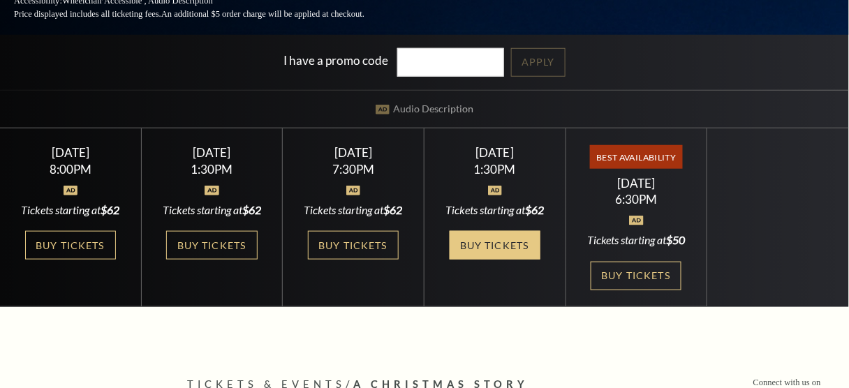
click at [499, 231] on link "Buy Tickets" at bounding box center [495, 245] width 91 height 29
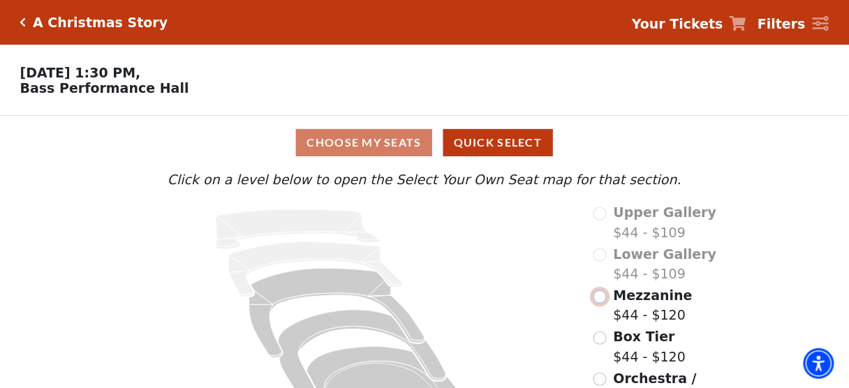
click at [599, 299] on input "Mezzanine$44 - $120\a" at bounding box center [600, 297] width 13 height 13
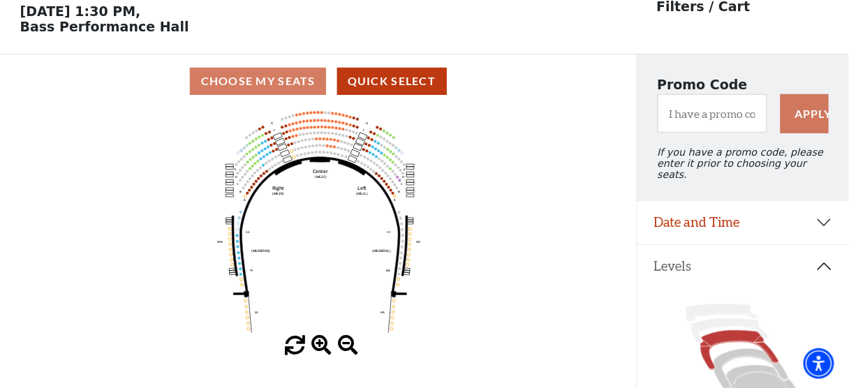
scroll to position [64, 0]
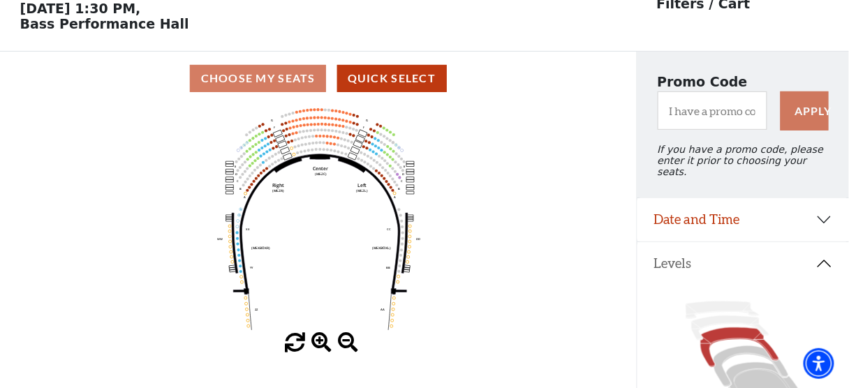
click at [183, 203] on icon "Center (MEZC) Right (MEZR) Left (MEZL) (MEXBOXR) (MEXBOXL) XX WW CC DD YY BB ZZ…" at bounding box center [318, 219] width 573 height 228
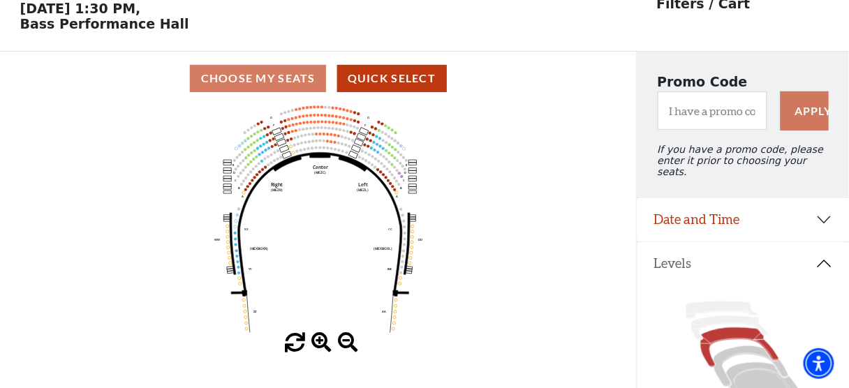
click at [183, 203] on icon "Center (MEZC) Right (MEZR) Left (MEZL) (MEXBOXR) (MEXBOXL) XX WW CC DD YY BB ZZ…" at bounding box center [318, 219] width 573 height 228
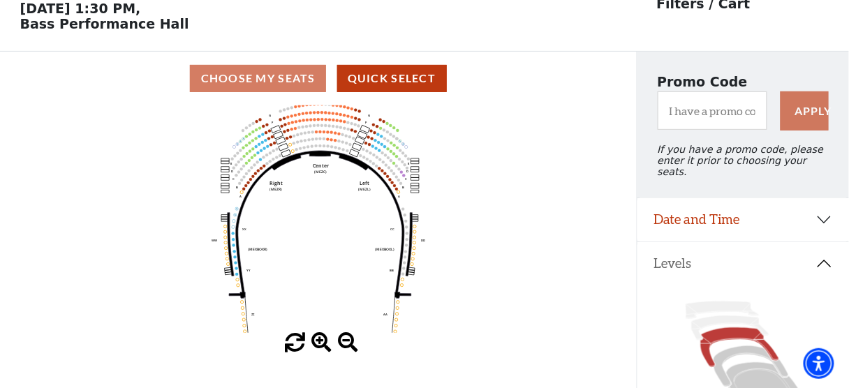
click at [183, 203] on icon "Center (MEZC) Right (MEZR) Left (MEZL) (MEXBOXR) (MEXBOXL) XX WW CC DD YY BB ZZ…" at bounding box center [318, 219] width 573 height 228
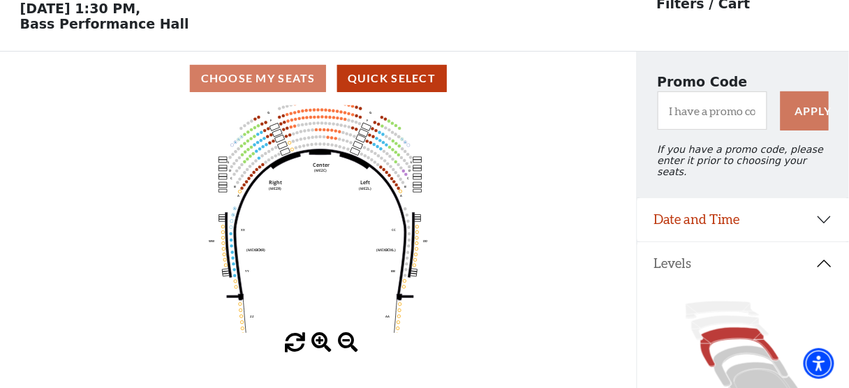
click at [183, 203] on icon "Center (MEZC) Right (MEZR) Left (MEZL) (MEXBOXR) (MEXBOXL) XX WW CC DD YY BB ZZ…" at bounding box center [318, 219] width 573 height 228
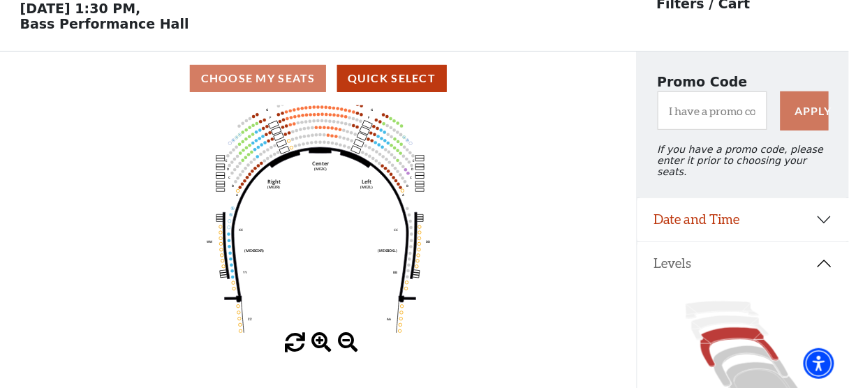
click at [183, 203] on icon "Center (MEZC) Right (MEZR) Left (MEZL) (MEXBOXR) (MEXBOXL) XX WW CC DD YY BB ZZ…" at bounding box center [318, 219] width 573 height 228
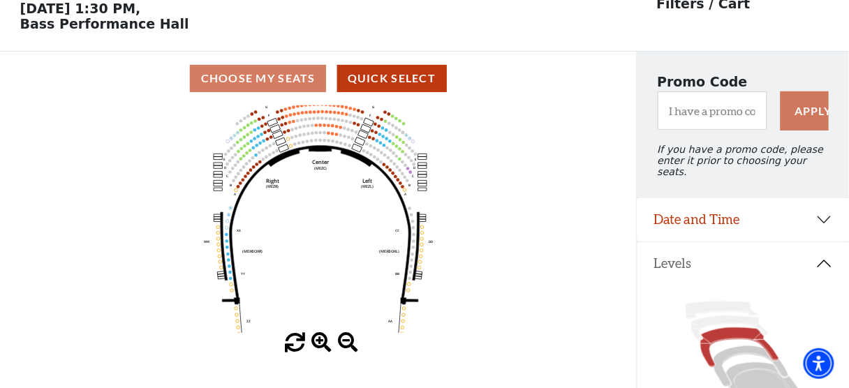
click at [183, 203] on icon "Center (MEZC) Right (MEZR) Left (MEZL) (MEXBOXR) (MEXBOXL) XX WW CC DD YY BB ZZ…" at bounding box center [318, 219] width 573 height 228
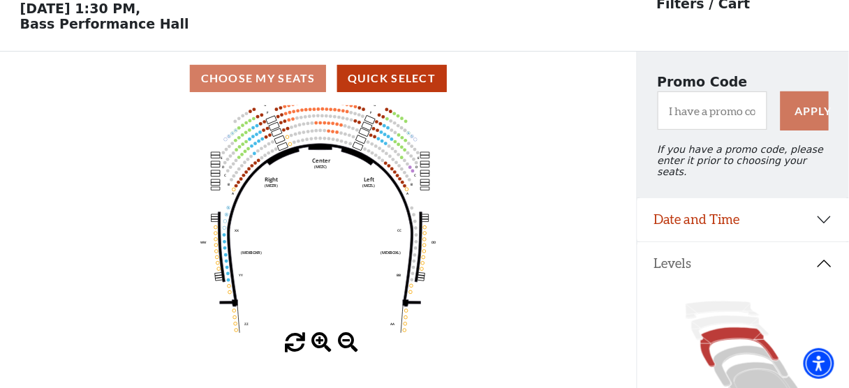
click at [183, 203] on icon "Center (MEZC) Right (MEZR) Left (MEZL) (MEXBOXR) (MEXBOXL) XX WW CC DD YY BB ZZ…" at bounding box center [318, 219] width 573 height 228
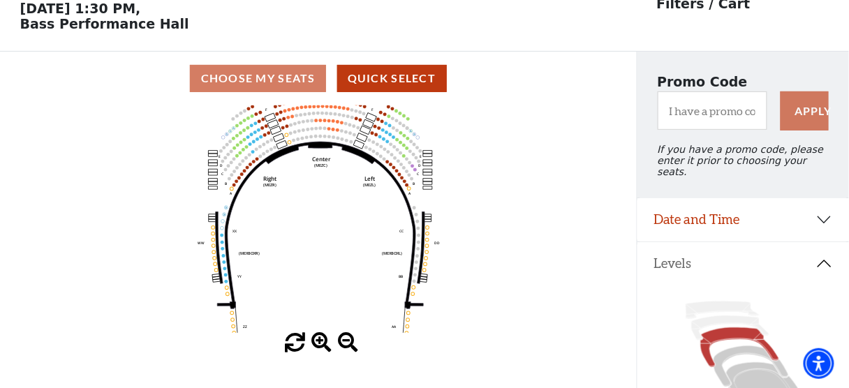
click at [183, 203] on icon "Center (MEZC) Right (MEZR) Left (MEZL) (MEXBOXR) (MEXBOXL) XX WW CC DD YY BB ZZ…" at bounding box center [318, 219] width 573 height 228
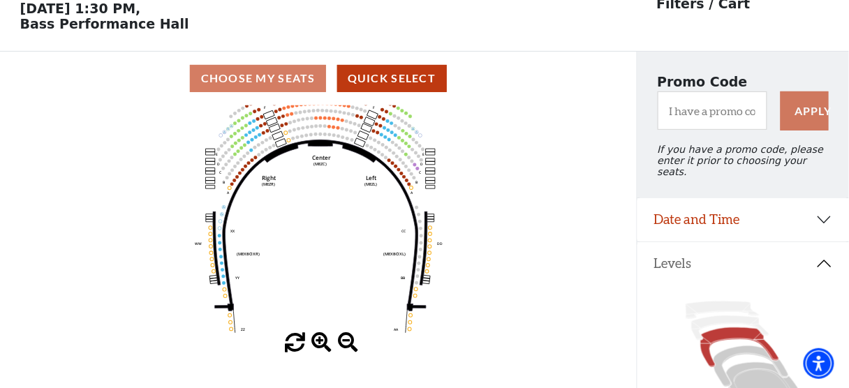
click at [183, 203] on icon "Center (MEZC) Right (MEZR) Left (MEZL) (MEXBOXR) (MEXBOXL) XX WW CC DD YY BB ZZ…" at bounding box center [318, 219] width 573 height 228
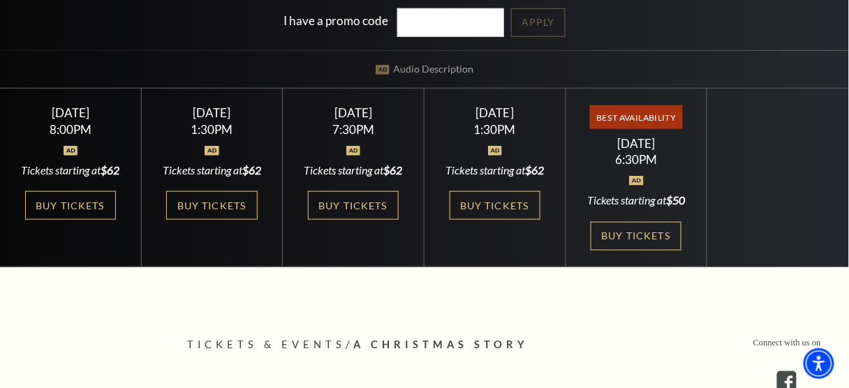
scroll to position [316, 0]
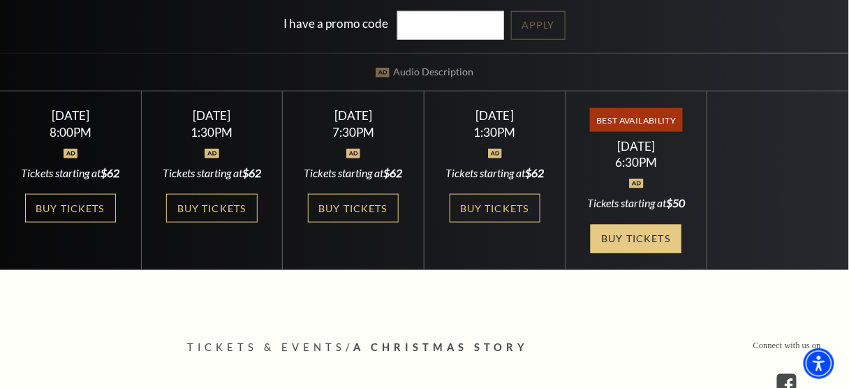
click at [629, 225] on link "Buy Tickets" at bounding box center [636, 239] width 91 height 29
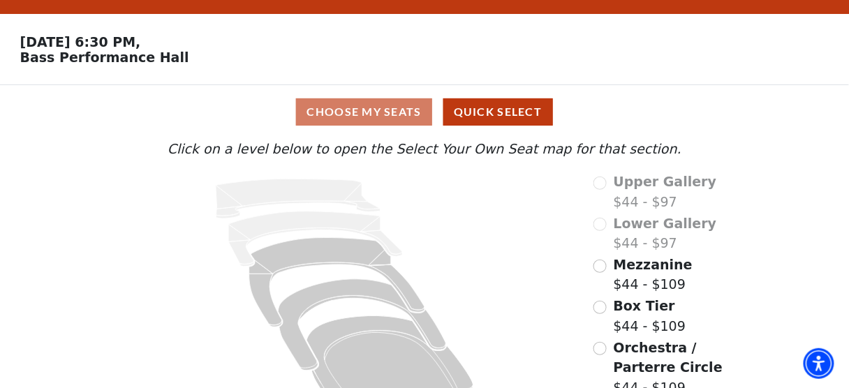
scroll to position [64, 0]
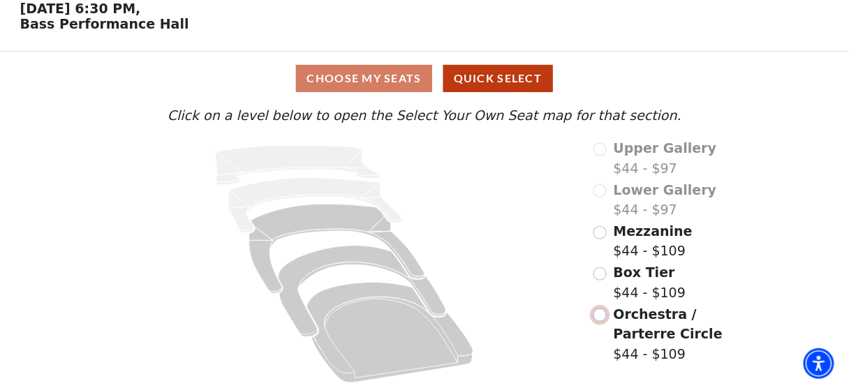
click at [601, 321] on input "Orchestra / Parterre Circle$44 - $109\a" at bounding box center [600, 315] width 13 height 13
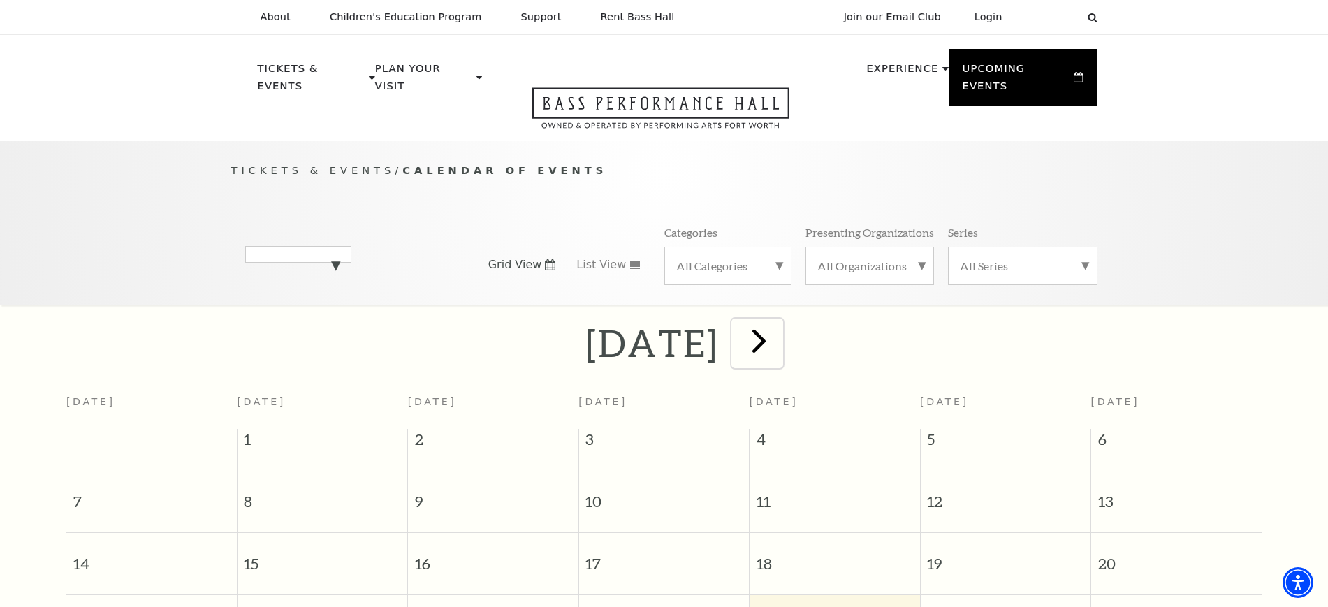
click at [779, 323] on span "next" at bounding box center [759, 341] width 40 height 40
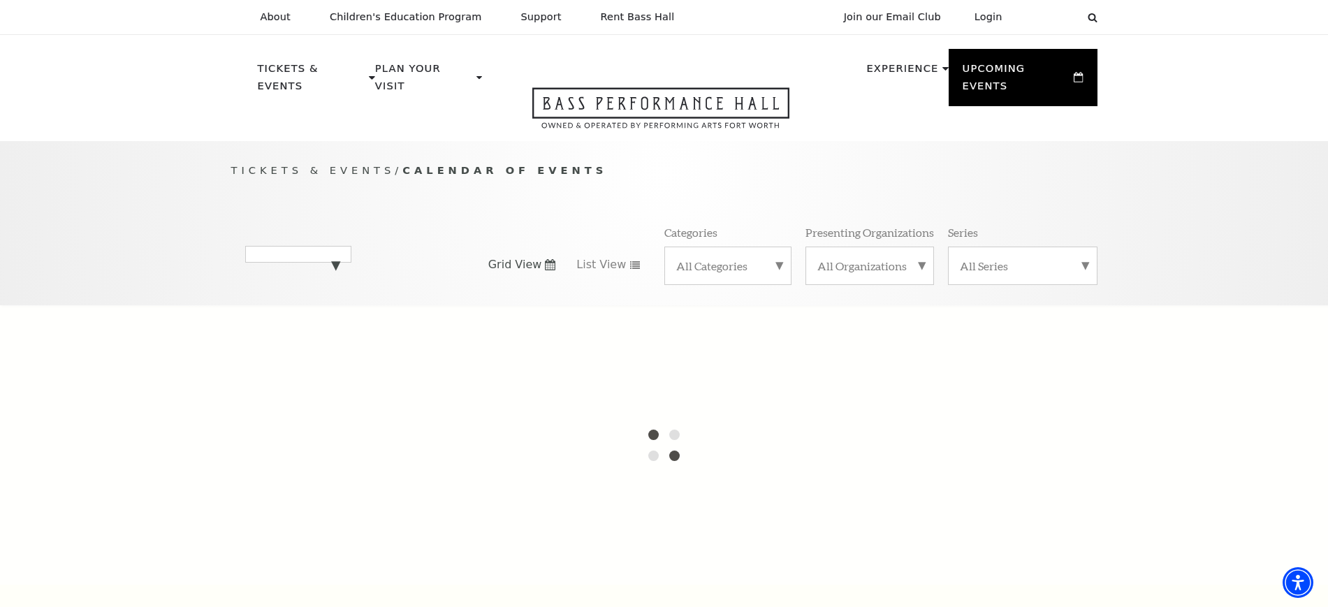
click at [845, 323] on div at bounding box center [664, 444] width 1328 height 279
click at [351, 246] on div "[DATE]" at bounding box center [298, 254] width 106 height 17
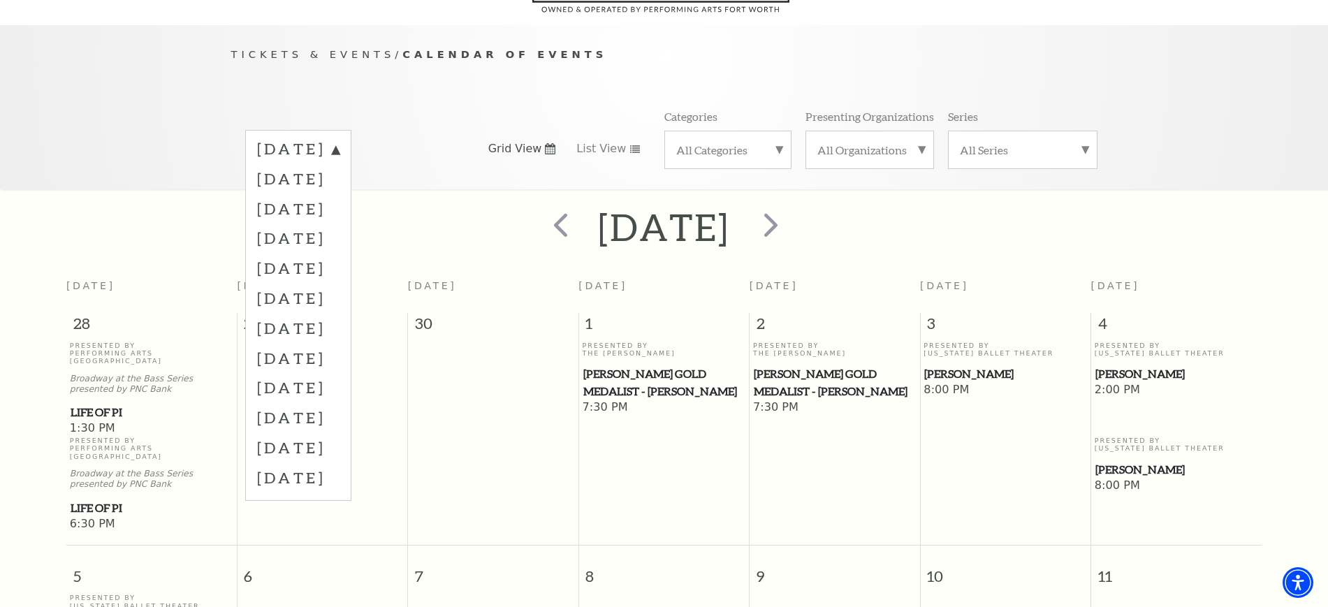
scroll to position [124, 0]
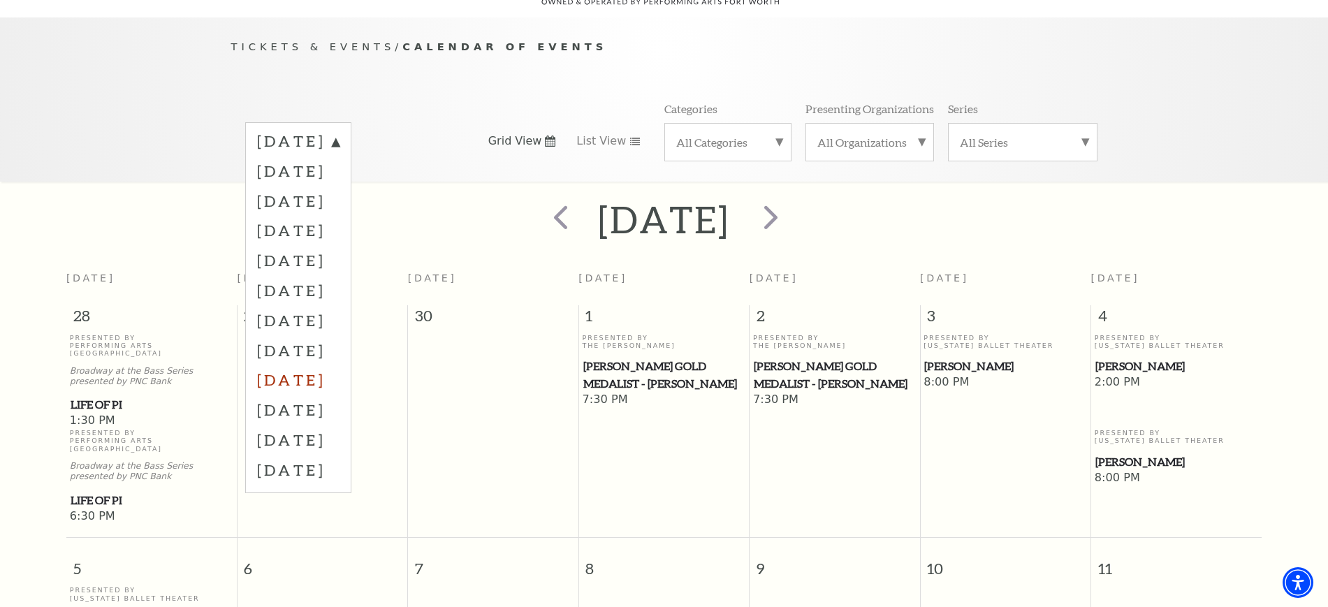
click at [310, 365] on label "[DATE]" at bounding box center [298, 380] width 82 height 30
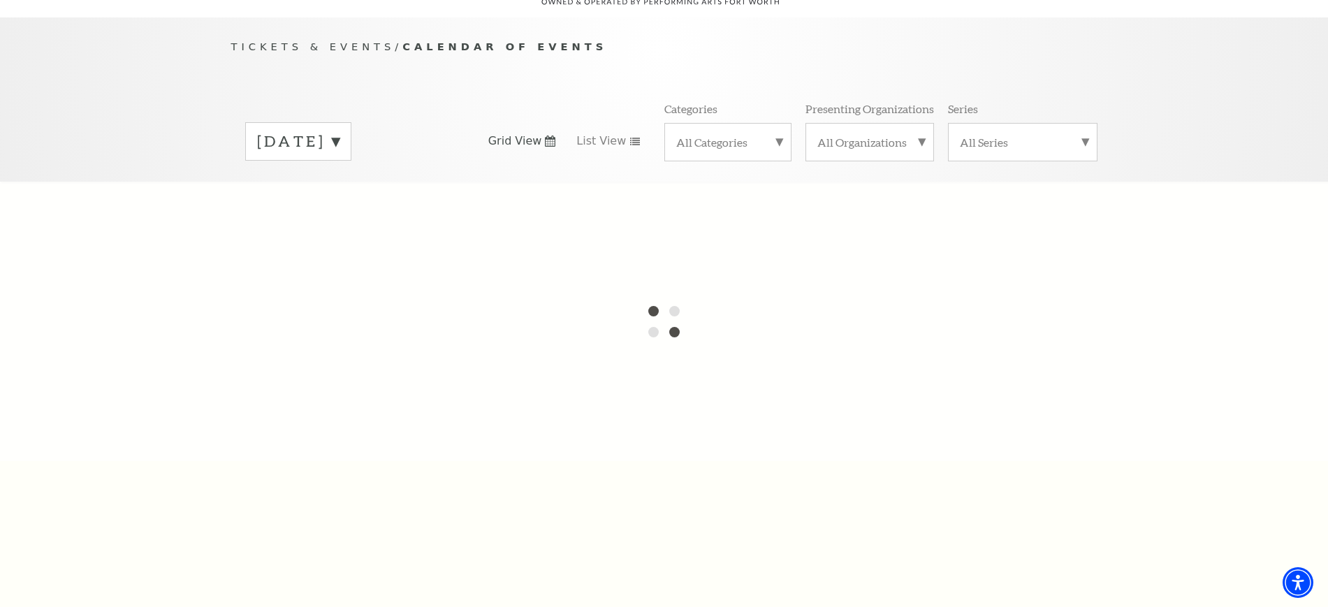
click at [339, 131] on label "[DATE]" at bounding box center [298, 142] width 82 height 22
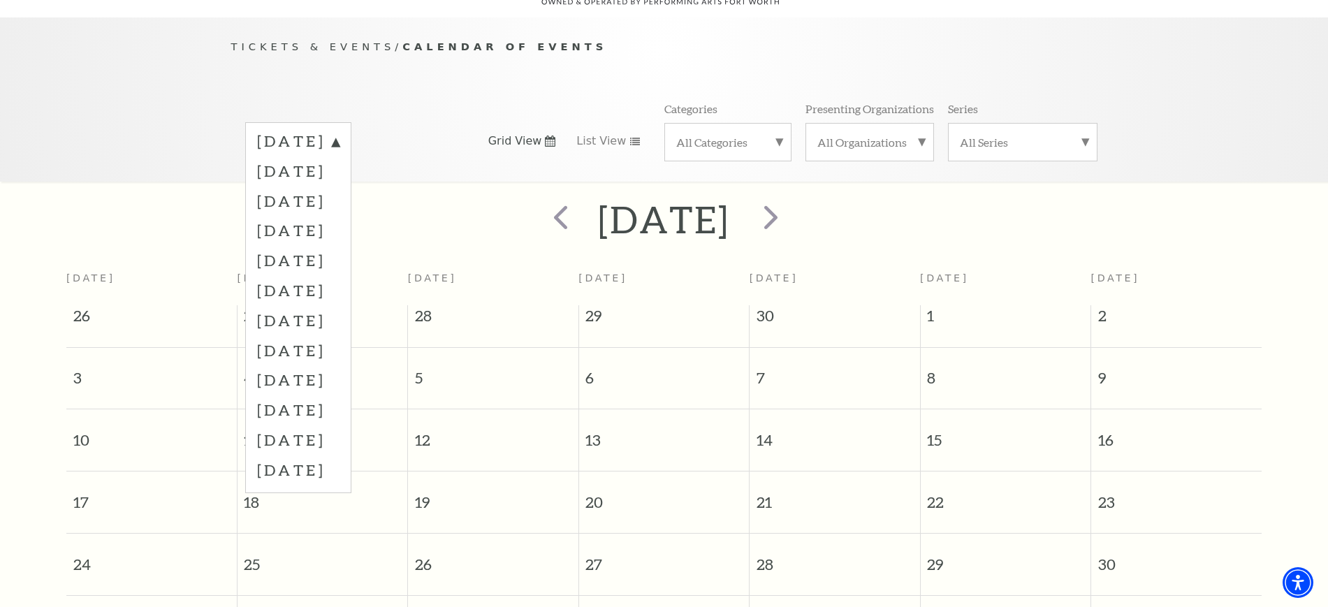
click at [849, 195] on div "[DATE]" at bounding box center [664, 220] width 1328 height 50
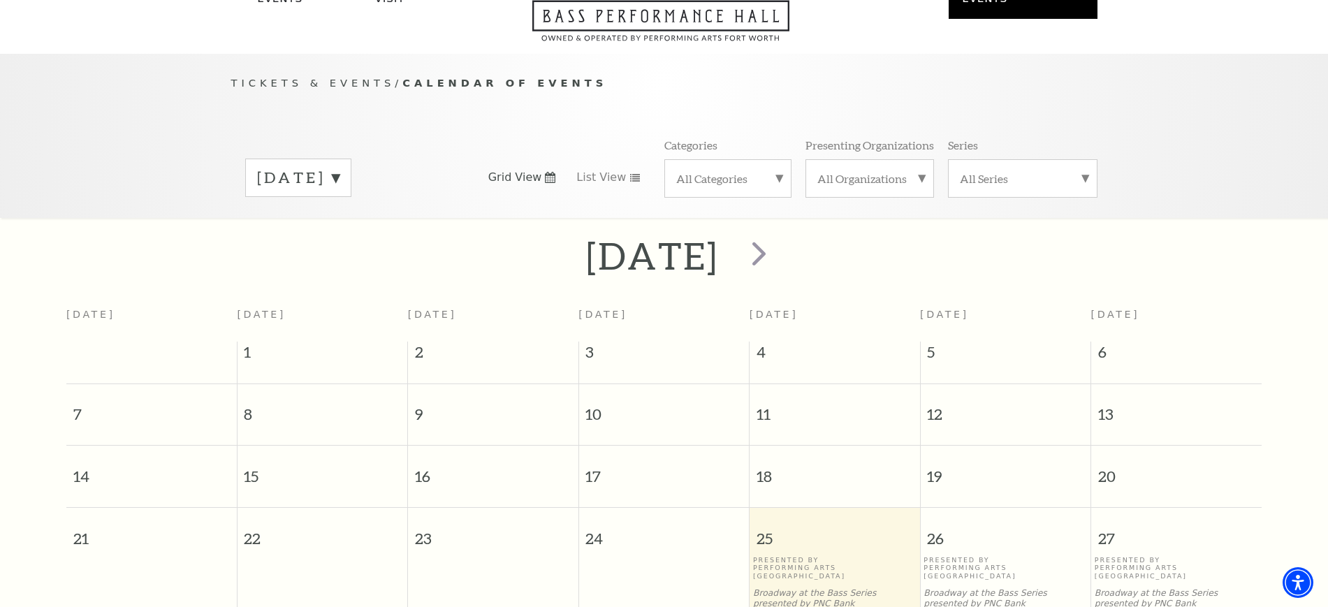
scroll to position [124, 0]
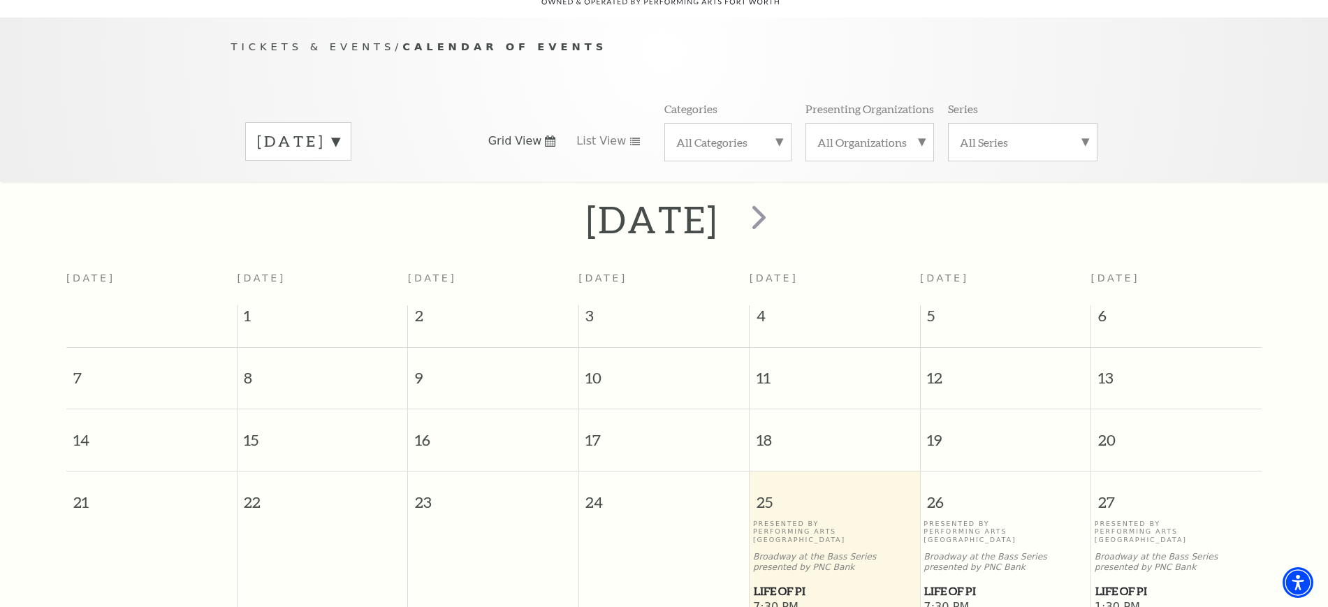
click at [339, 133] on label "[DATE]" at bounding box center [298, 142] width 82 height 22
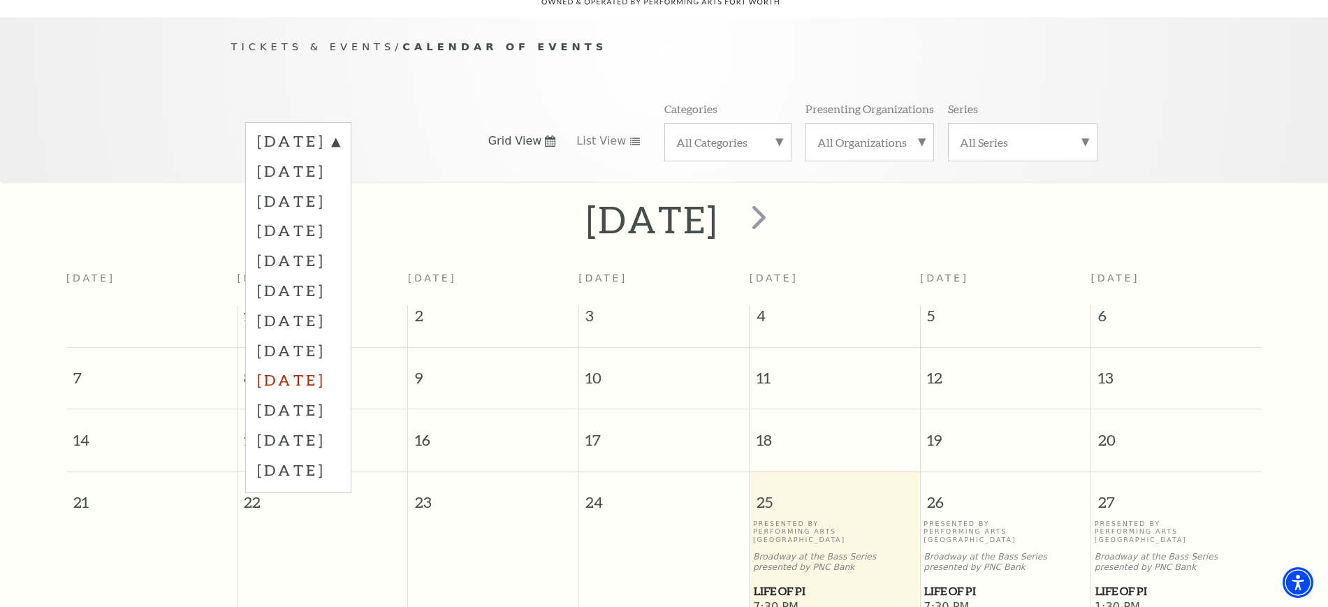
click at [315, 365] on label "[DATE]" at bounding box center [298, 380] width 82 height 30
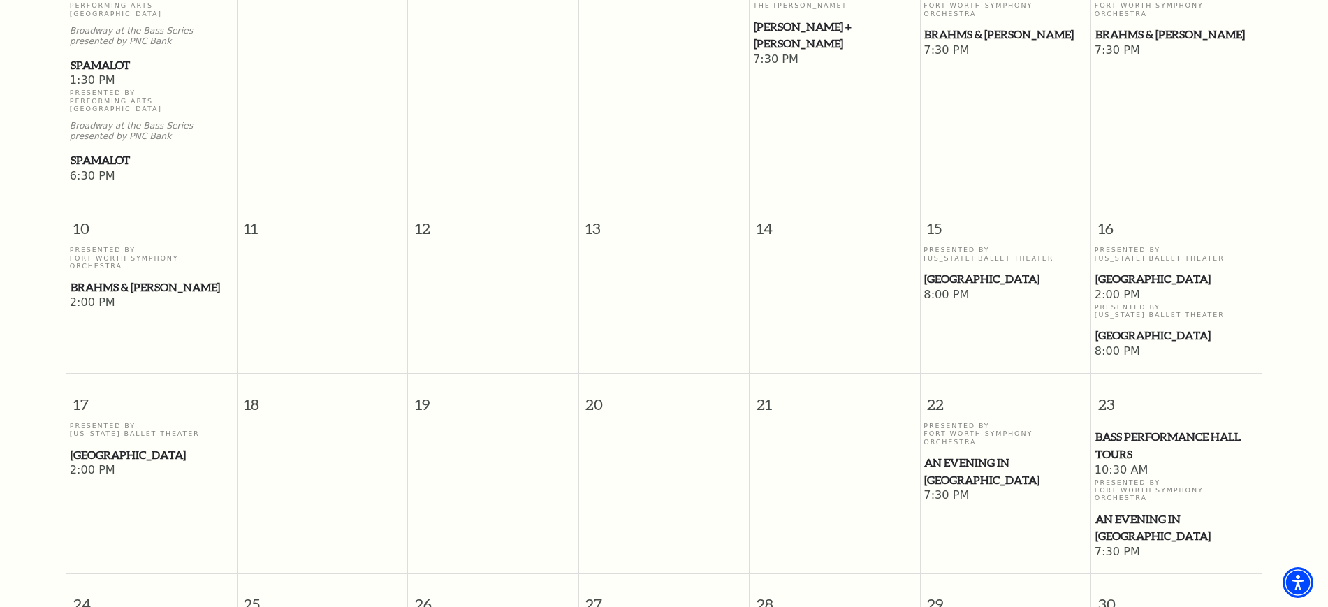
scroll to position [735, 0]
click at [968, 269] on span "[GEOGRAPHIC_DATA]" at bounding box center [1005, 277] width 162 height 17
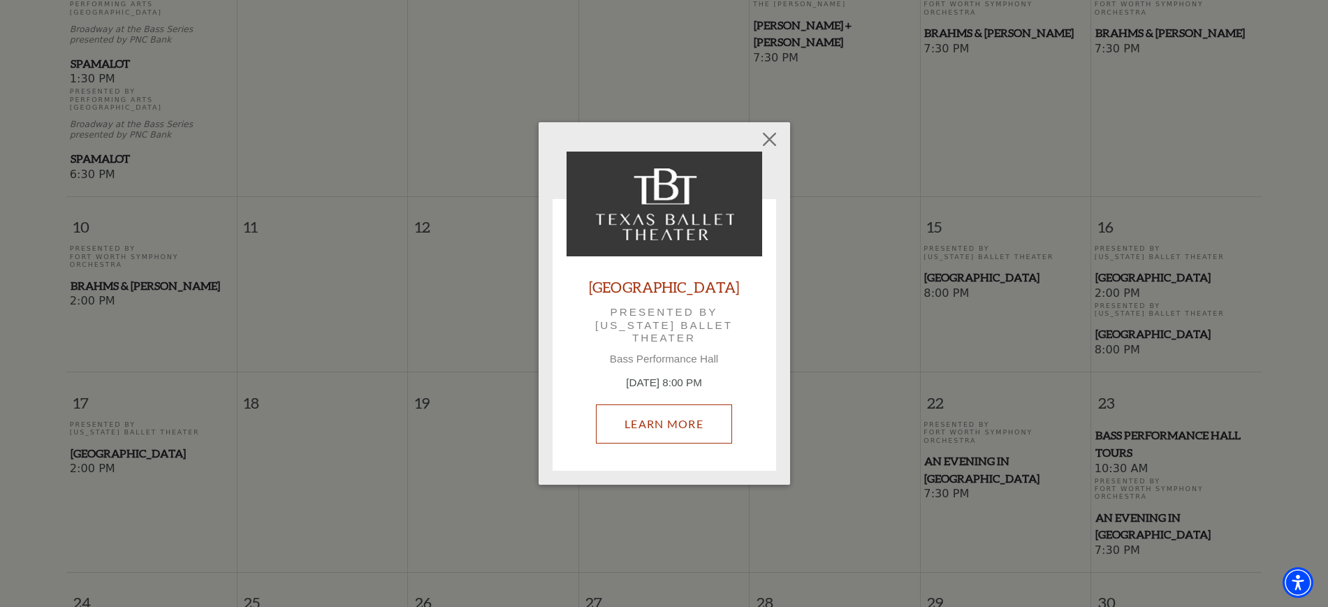
click at [655, 432] on link "Learn More" at bounding box center [664, 423] width 136 height 39
